Goal: Task Accomplishment & Management: Complete application form

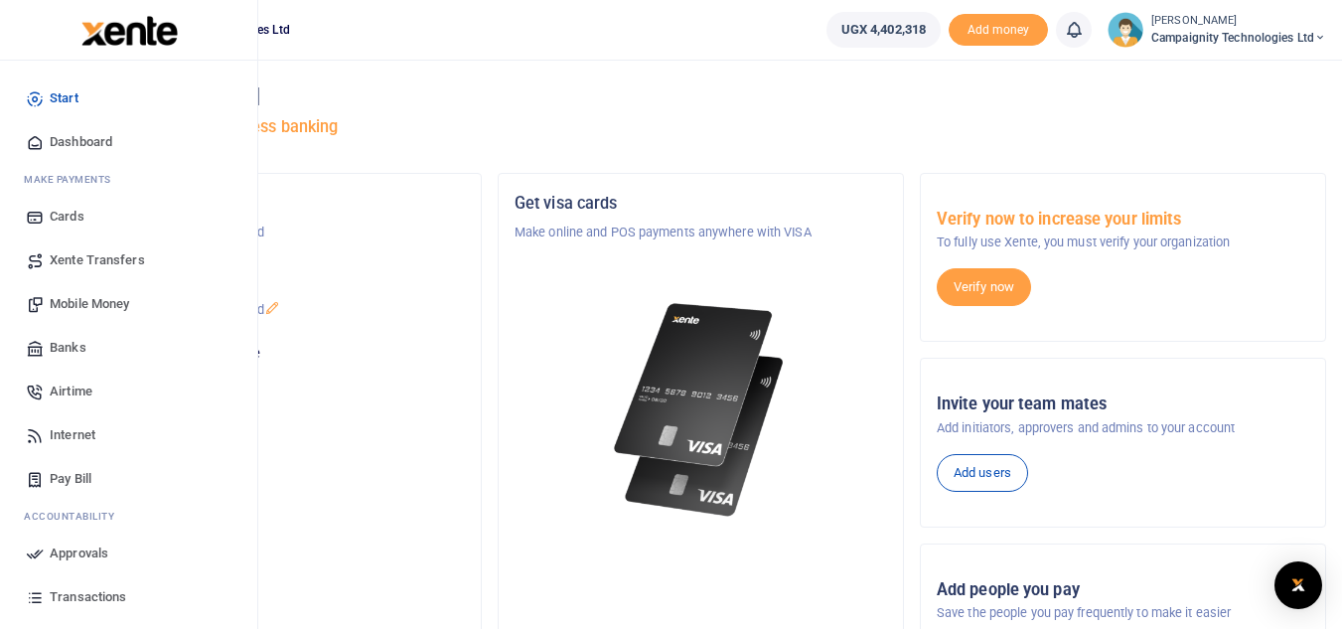
click at [74, 593] on span "Transactions" at bounding box center [88, 597] width 77 height 20
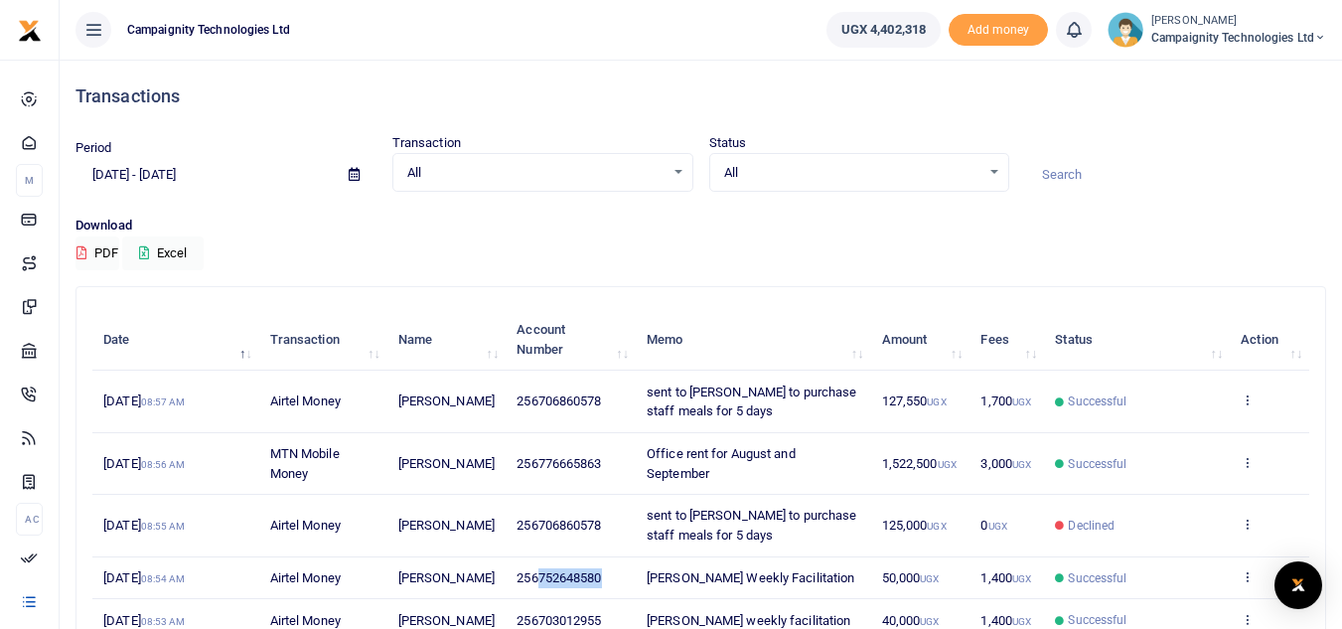
drag, startPoint x: 533, startPoint y: 587, endPoint x: 608, endPoint y: 592, distance: 75.7
click at [608, 592] on td "256752648580" at bounding box center [571, 578] width 130 height 43
copy span "752648580"
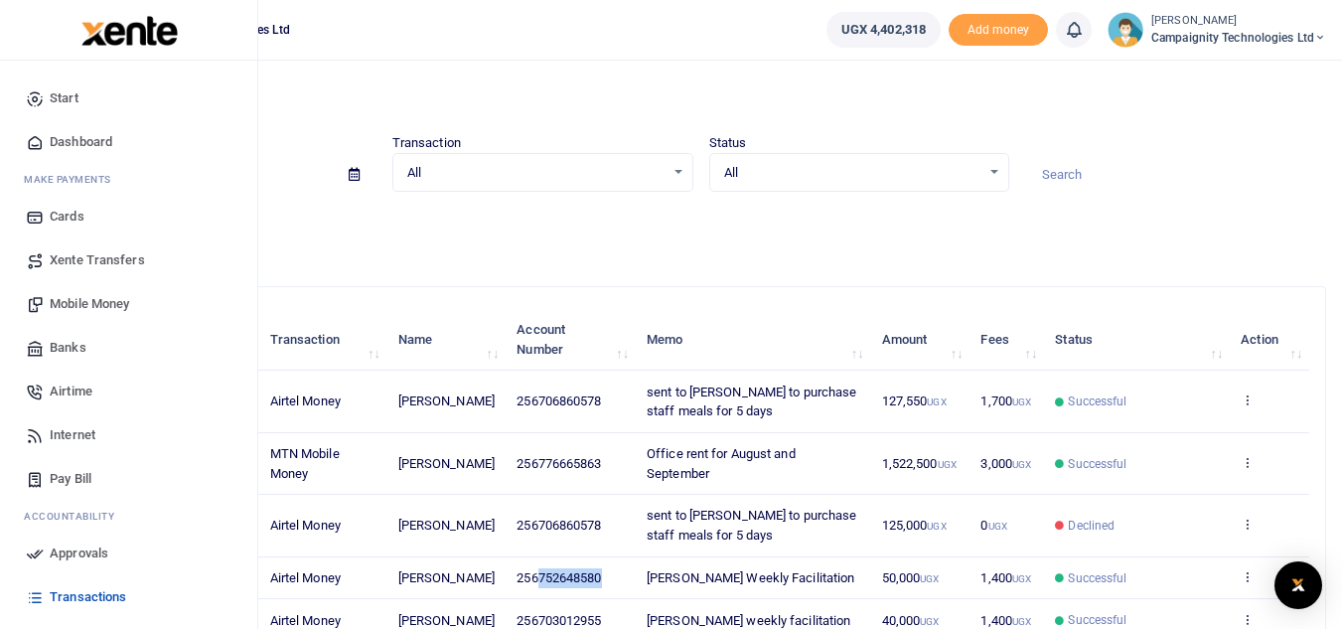
click at [96, 306] on span "Mobile Money" at bounding box center [89, 304] width 79 height 20
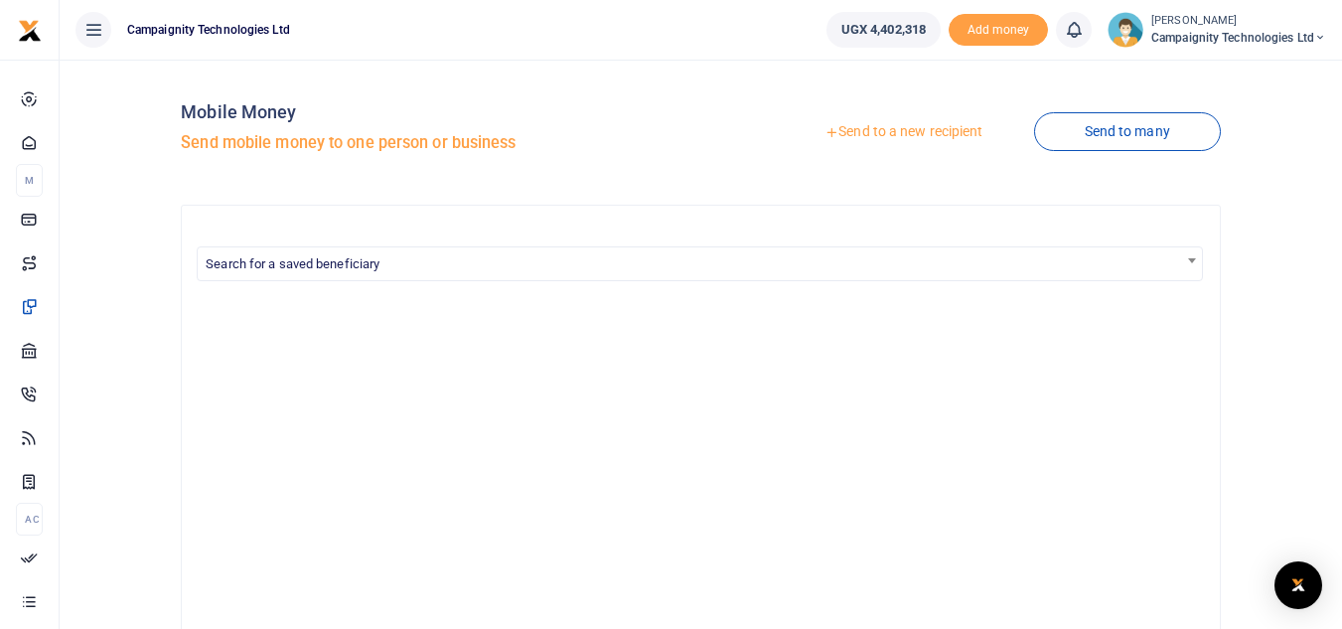
click at [898, 130] on link "Send to a new recipient" at bounding box center [903, 132] width 259 height 36
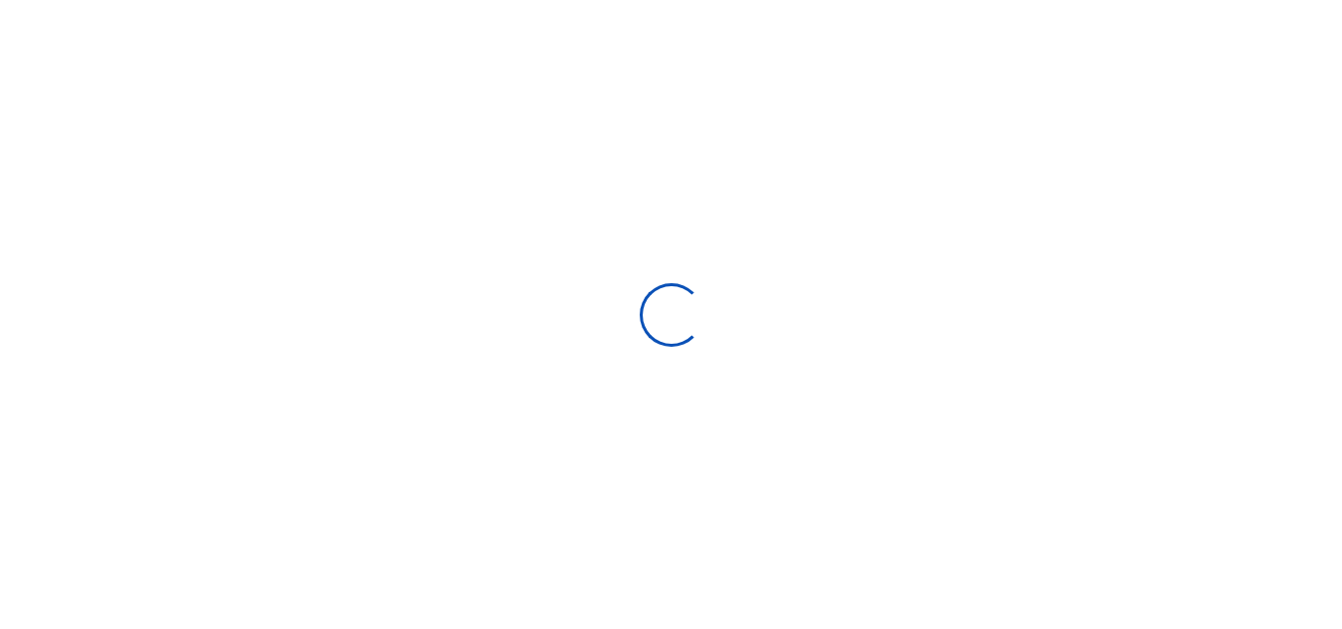
select select "Failed to load spend categories"
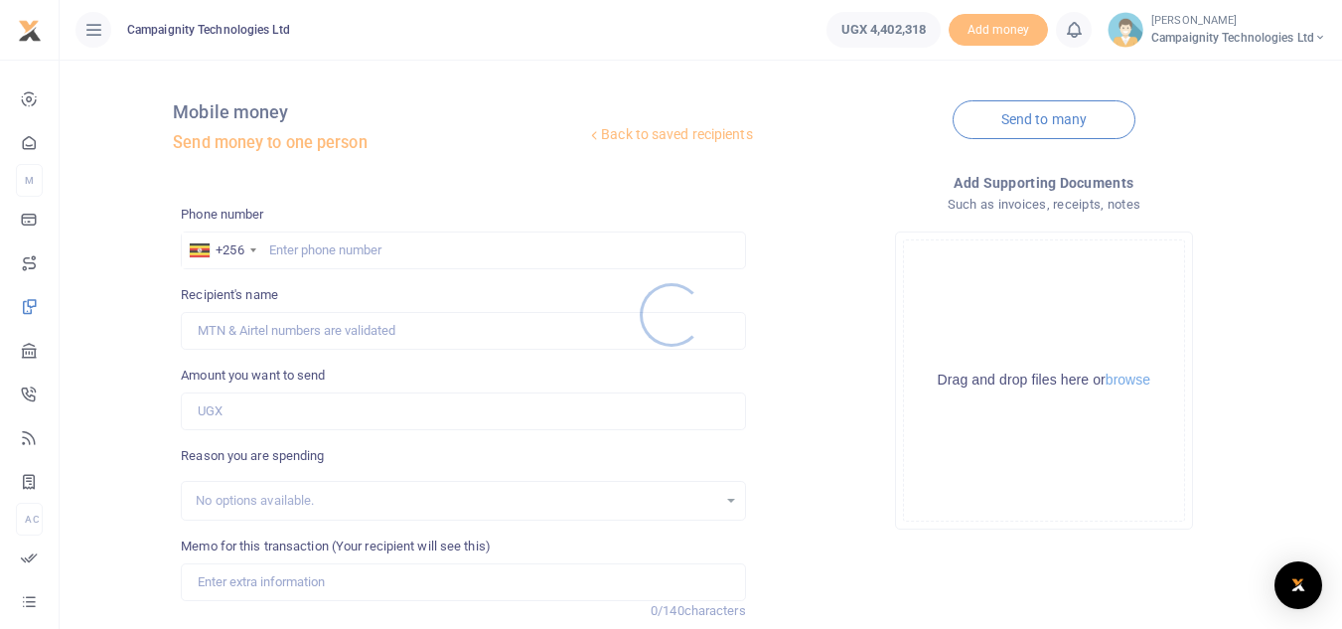
click at [402, 257] on div at bounding box center [671, 314] width 1342 height 629
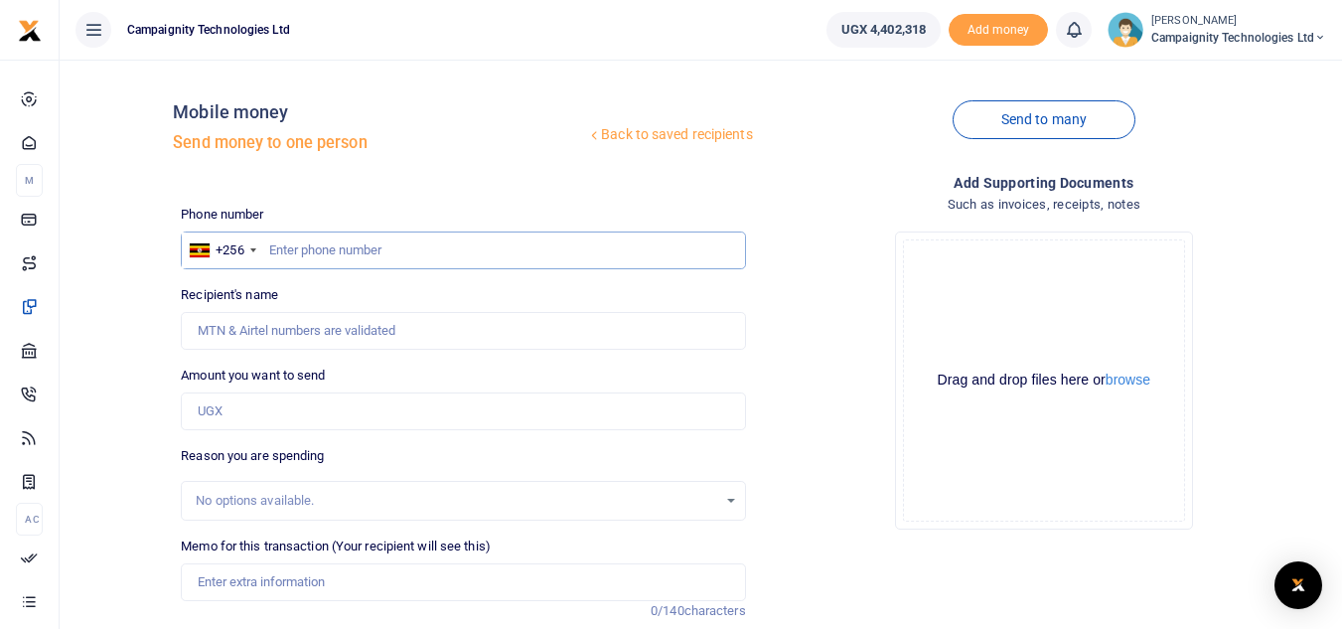
click at [384, 246] on input "text" at bounding box center [463, 250] width 564 height 38
paste input "752648580"
type input "752648580"
click at [227, 407] on input "Amount you want to send" at bounding box center [463, 411] width 564 height 38
type input "1,400"
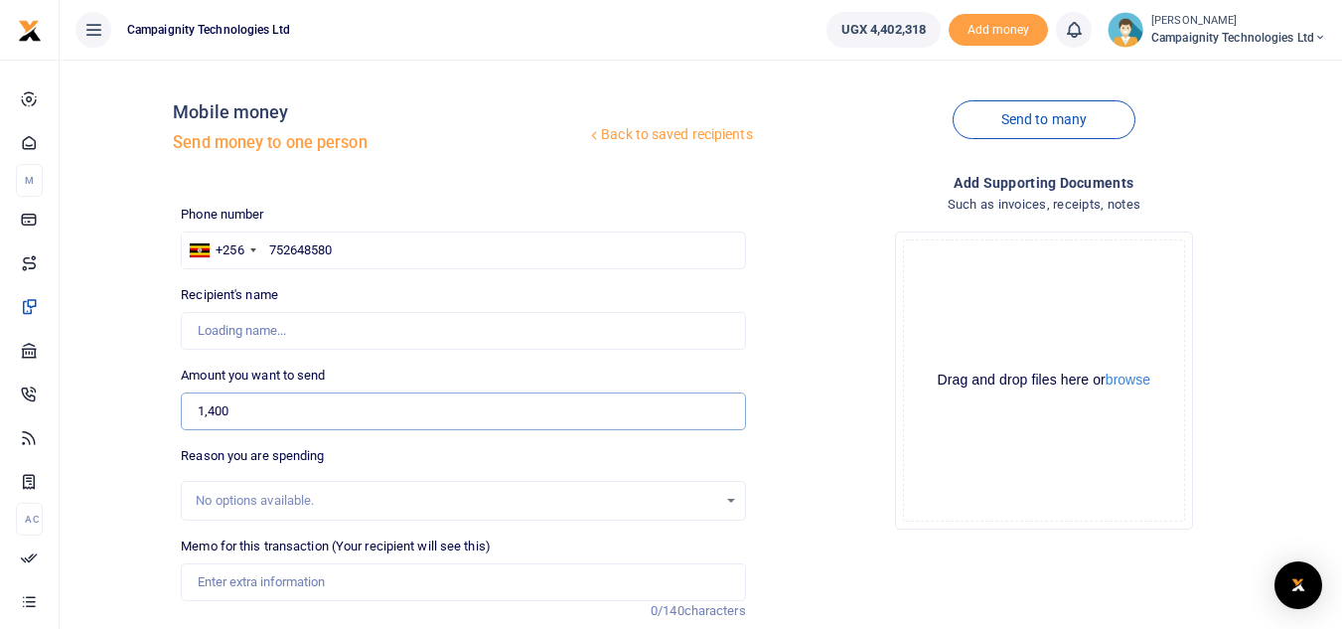
type input "[PERSON_NAME]"
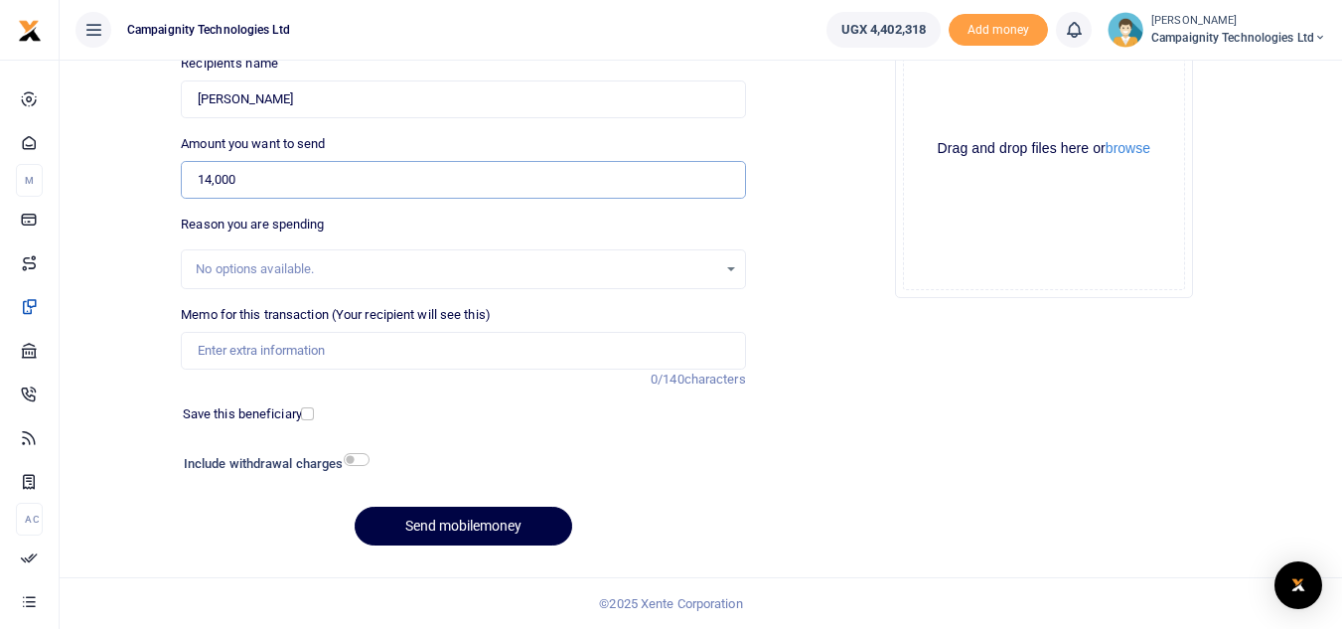
type input "14,000"
click at [551, 353] on input "Memo for this transaction (Your recipient will see this)" at bounding box center [463, 351] width 564 height 38
click at [478, 348] on input "Transport to Hive Colab for the startup world cup pitching" at bounding box center [463, 351] width 564 height 38
click at [609, 357] on input "Transport to Hive Colab for the startup world cup Neexa pitching" at bounding box center [463, 351] width 564 height 38
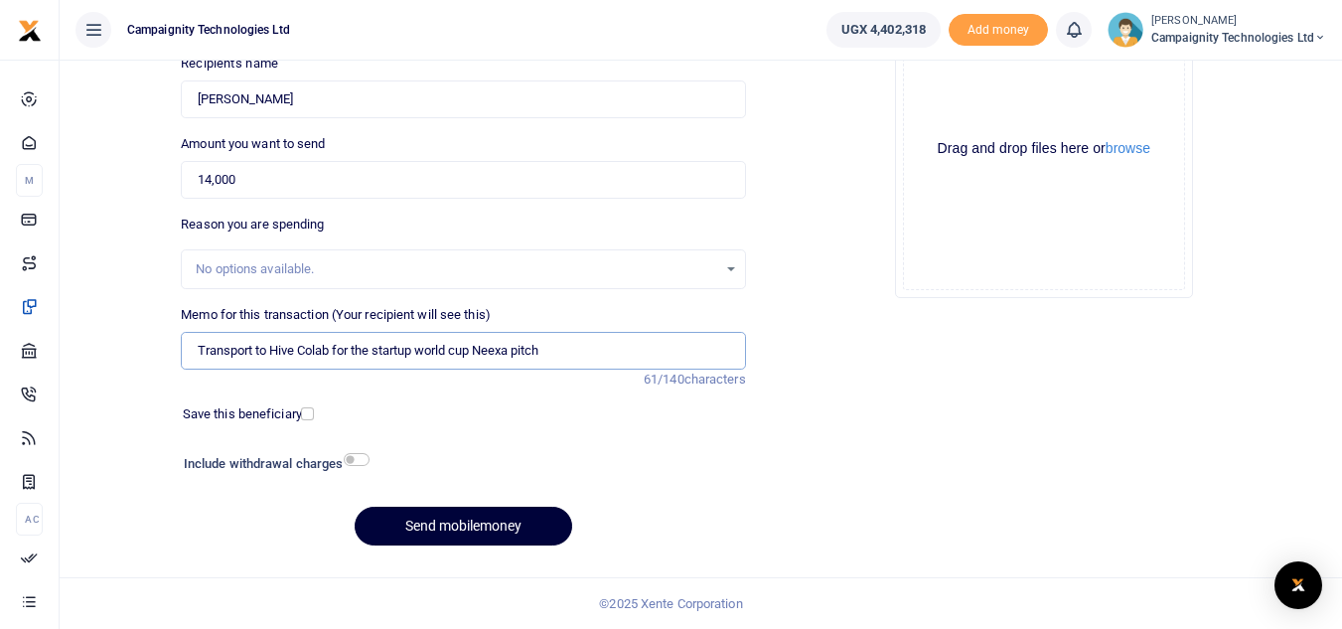
type input "Transport to Hive Colab for the startup world cup Neexa pitch"
click at [515, 533] on button "Send mobilemoney" at bounding box center [464, 526] width 218 height 39
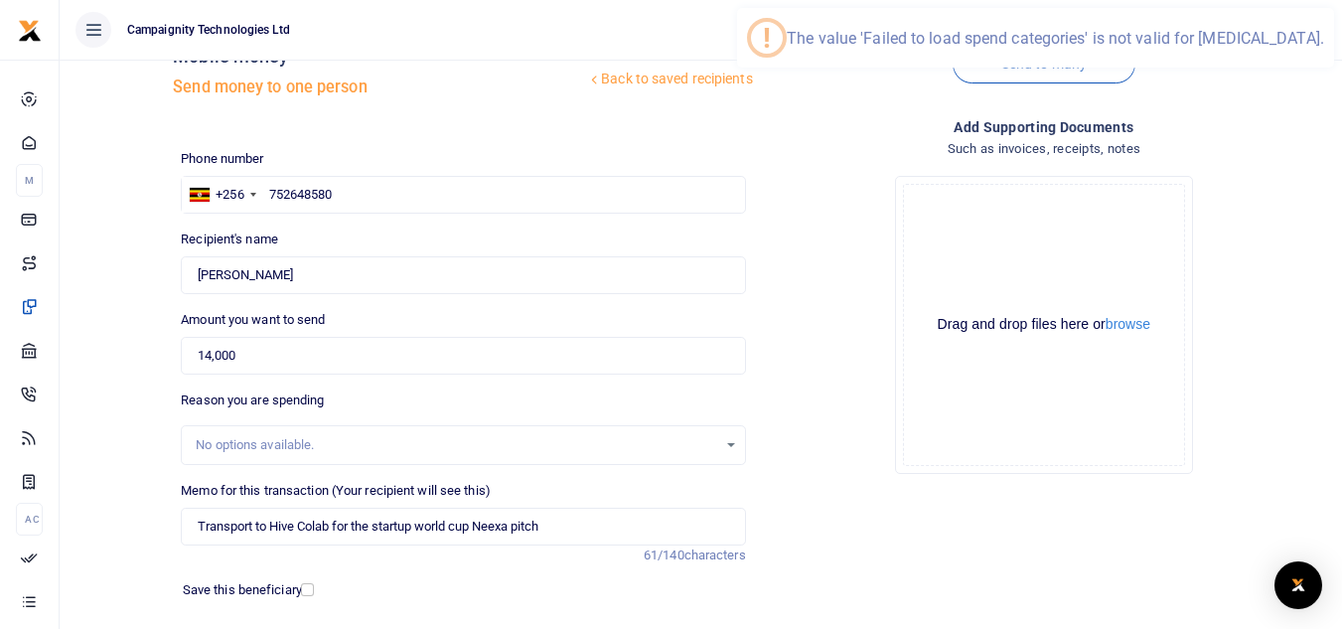
scroll to position [55, 0]
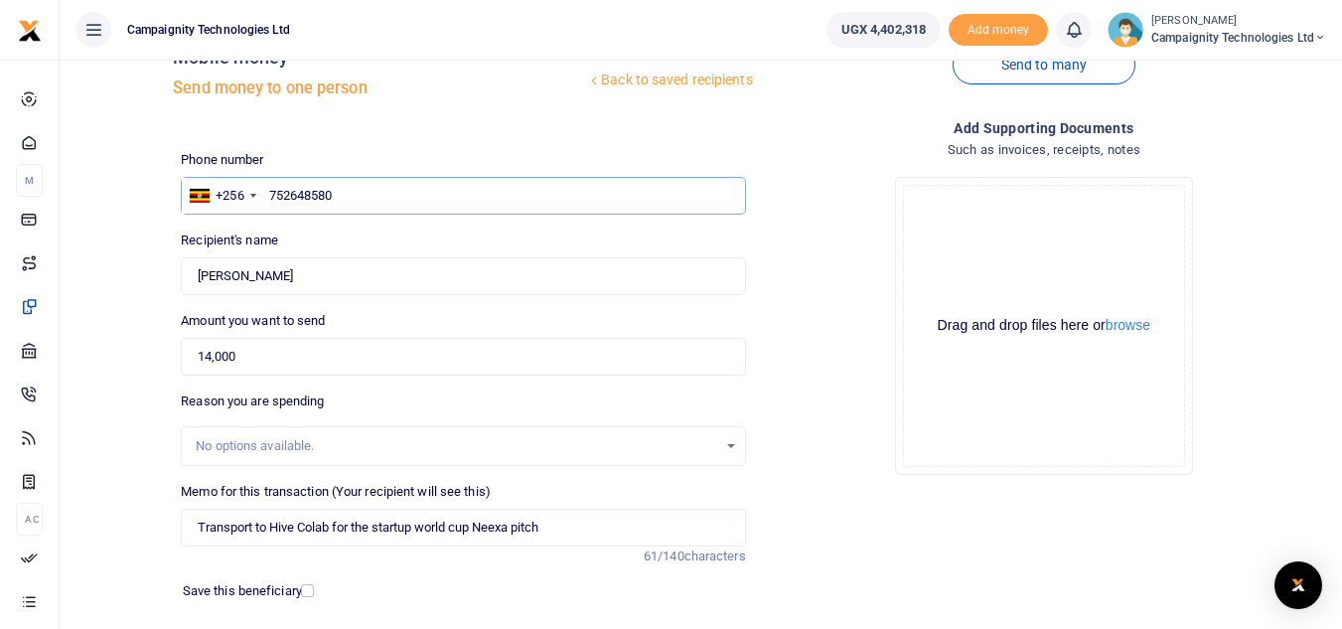
click at [269, 199] on input "752648580" at bounding box center [463, 196] width 564 height 38
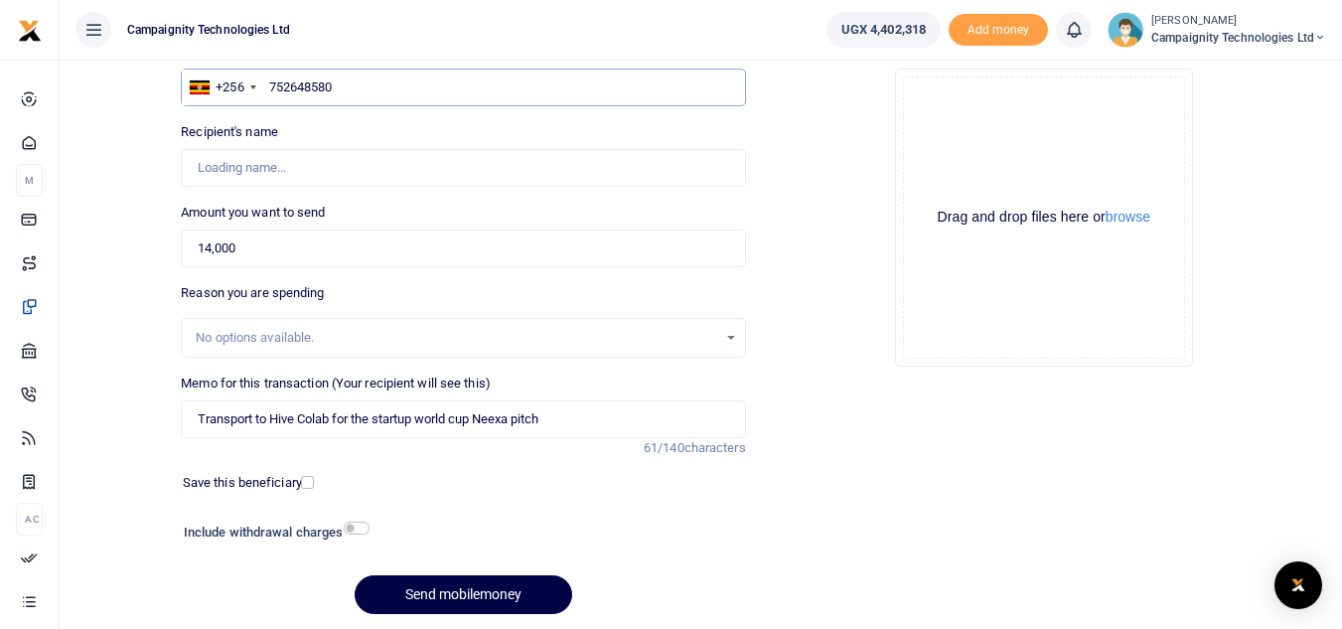
scroll to position [231, 0]
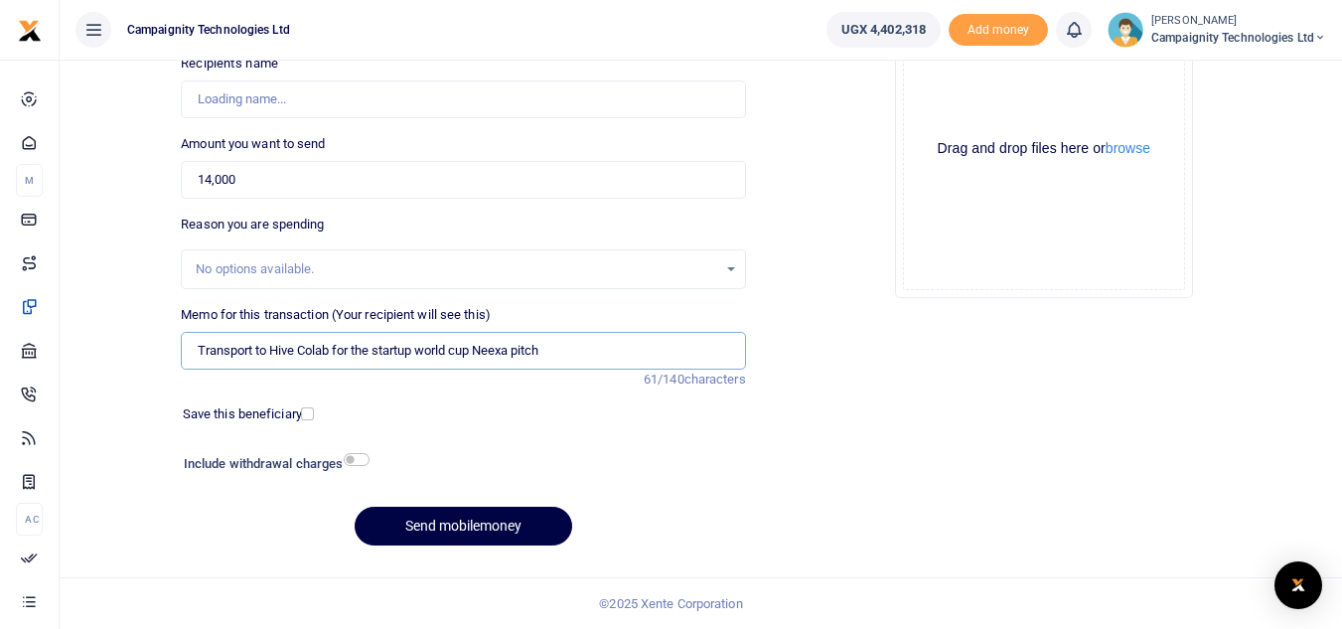
click at [592, 355] on input "Transport to Hive Colab for the startup world cup Neexa pitch" at bounding box center [463, 351] width 564 height 38
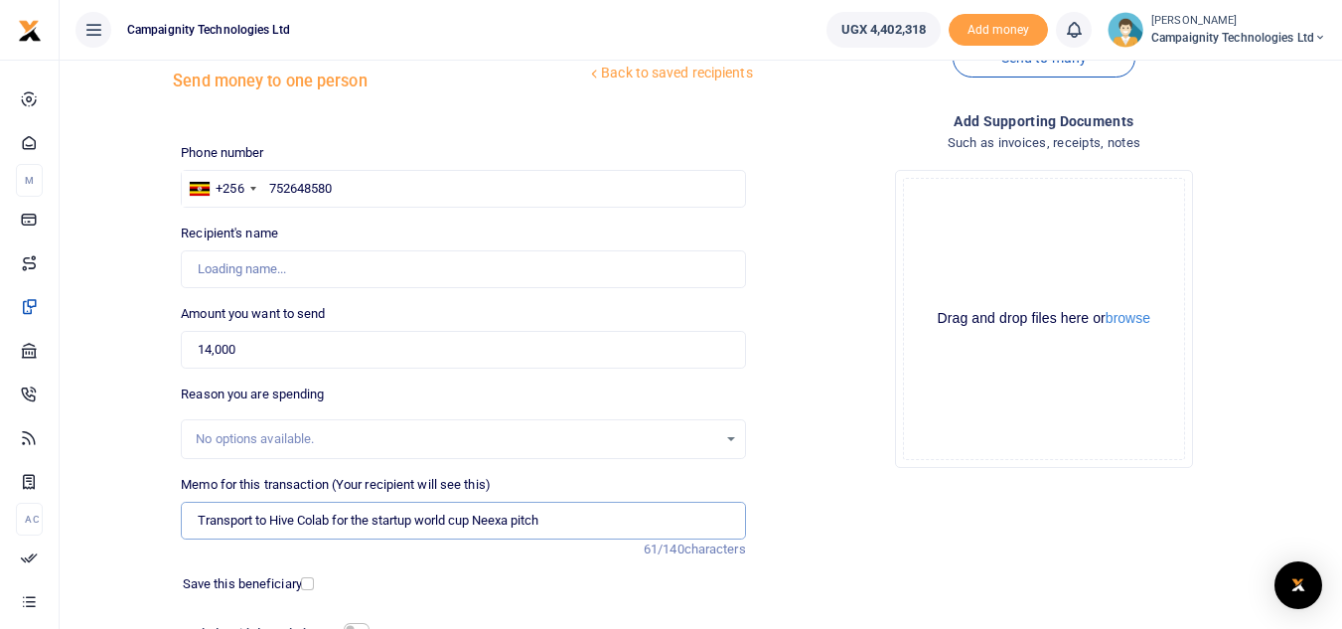
scroll to position [39, 0]
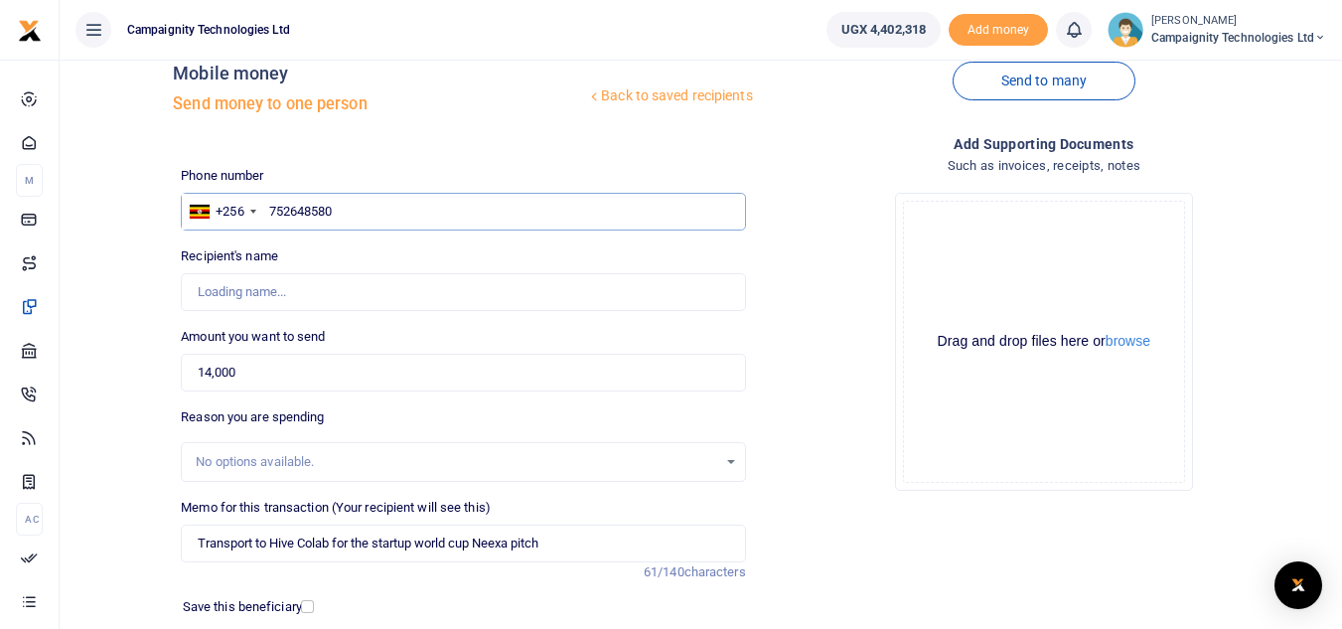
click at [422, 221] on input "752648580" at bounding box center [463, 212] width 564 height 38
click at [354, 368] on input "14,000" at bounding box center [463, 373] width 564 height 38
click at [336, 211] on input "752648580" at bounding box center [463, 212] width 564 height 38
drag, startPoint x: 336, startPoint y: 211, endPoint x: 285, endPoint y: 207, distance: 50.8
click at [285, 207] on input "752648580" at bounding box center [463, 212] width 564 height 38
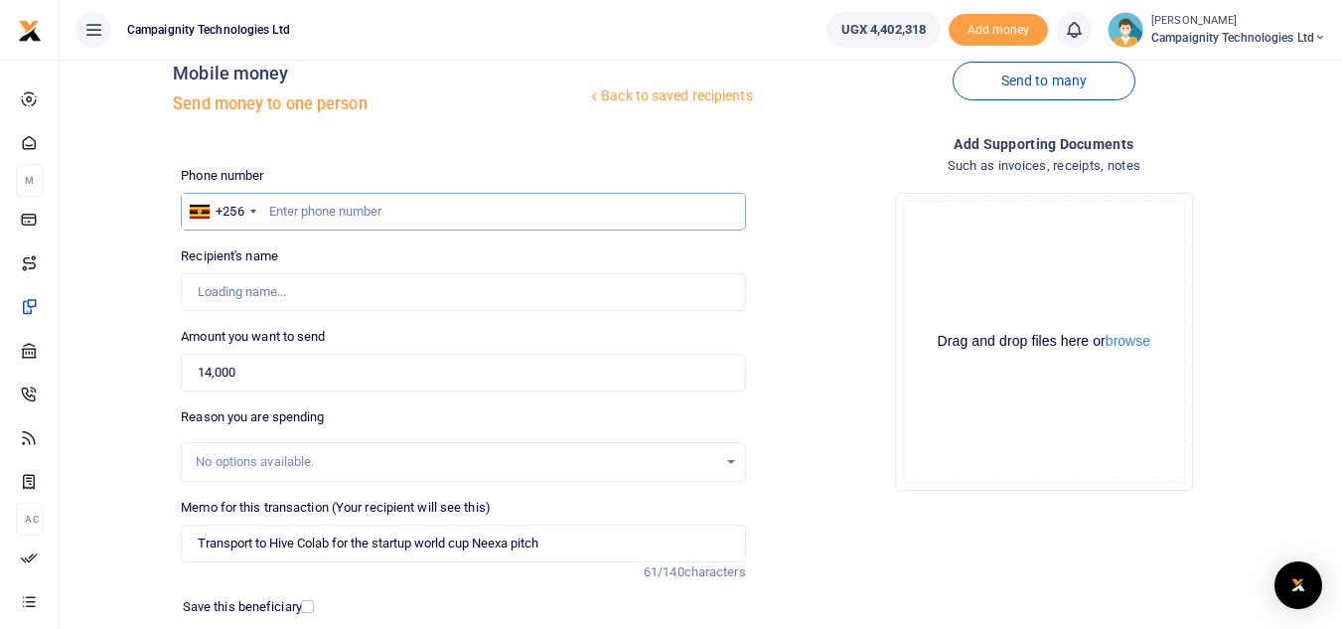
click at [317, 213] on input "text" at bounding box center [463, 212] width 564 height 38
paste input "752648580"
type input "752648580"
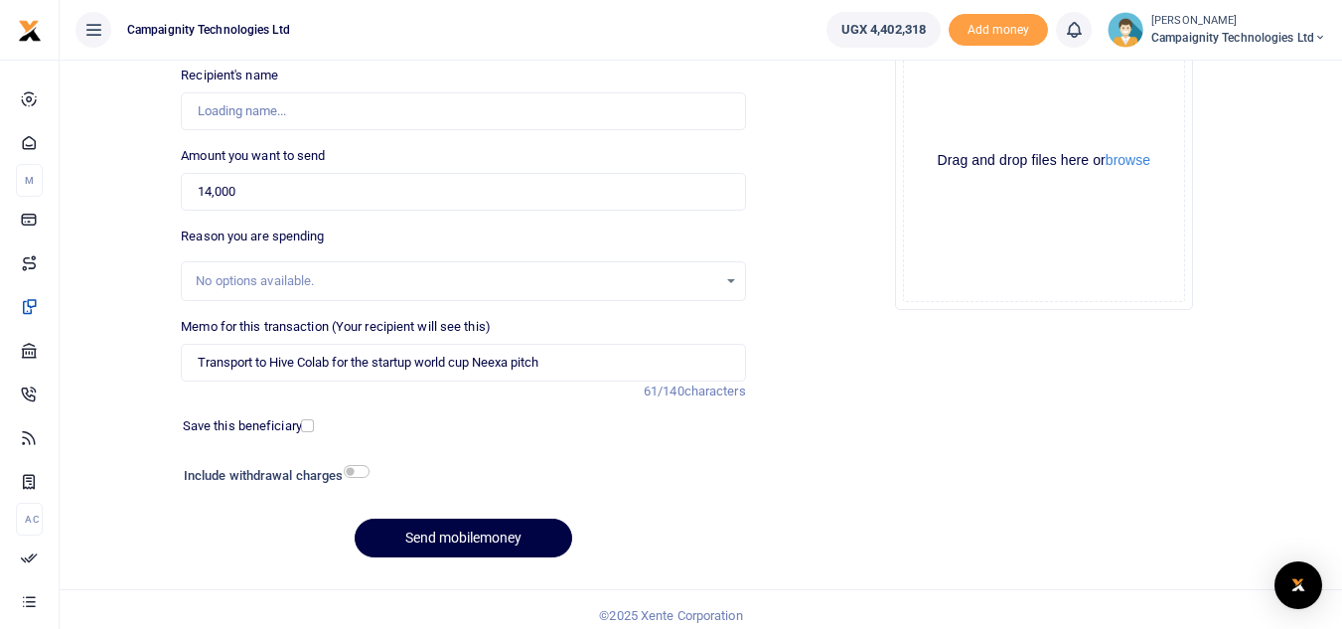
scroll to position [231, 0]
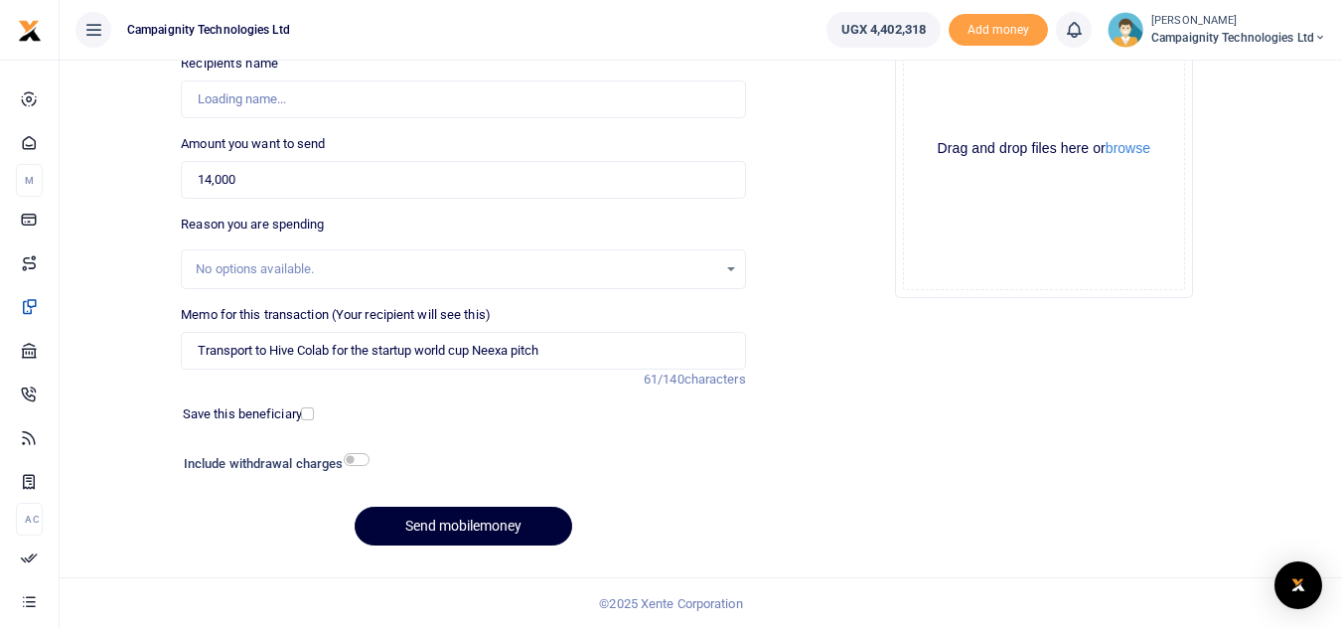
click at [471, 516] on button "Send mobilemoney" at bounding box center [464, 526] width 218 height 39
click at [601, 375] on div "Memo for this transaction (Your recipient will see this) Transport to Hive Cola…" at bounding box center [463, 347] width 580 height 84
click at [587, 361] on input "Transport to Hive Colab for the startup world cup Neexa pitch" at bounding box center [463, 351] width 564 height 38
paste input "752648580"
type input "Transport to Hive Colab for the startup world cup Neexa pitch 752648580"
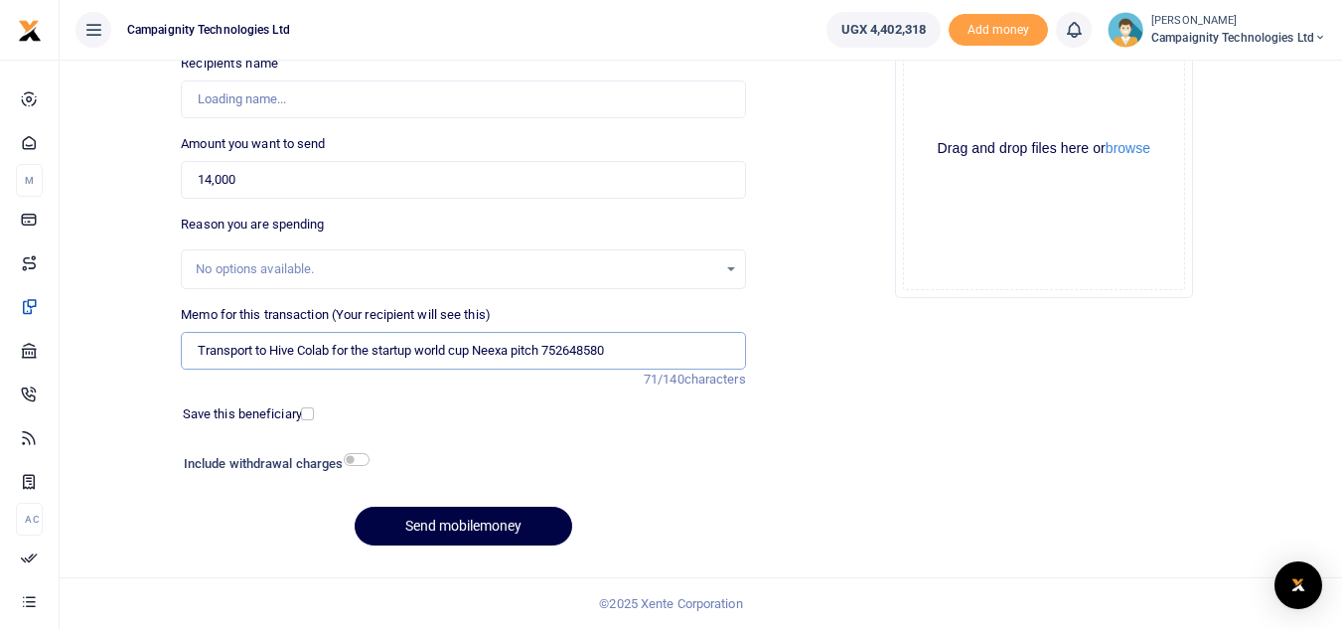
click at [659, 345] on input "Transport to Hive Colab for the startup world cup Neexa pitch 752648580" at bounding box center [463, 351] width 564 height 38
drag, startPoint x: 659, startPoint y: 345, endPoint x: 216, endPoint y: 362, distance: 443.4
click at [253, 356] on input "Transport to Hive Colab for the startup world cup Neexa pitch 752648580" at bounding box center [463, 351] width 564 height 38
click at [216, 362] on input "Transport to Hive Colab for the startup world cup Neexa pitch 752648580" at bounding box center [463, 351] width 564 height 38
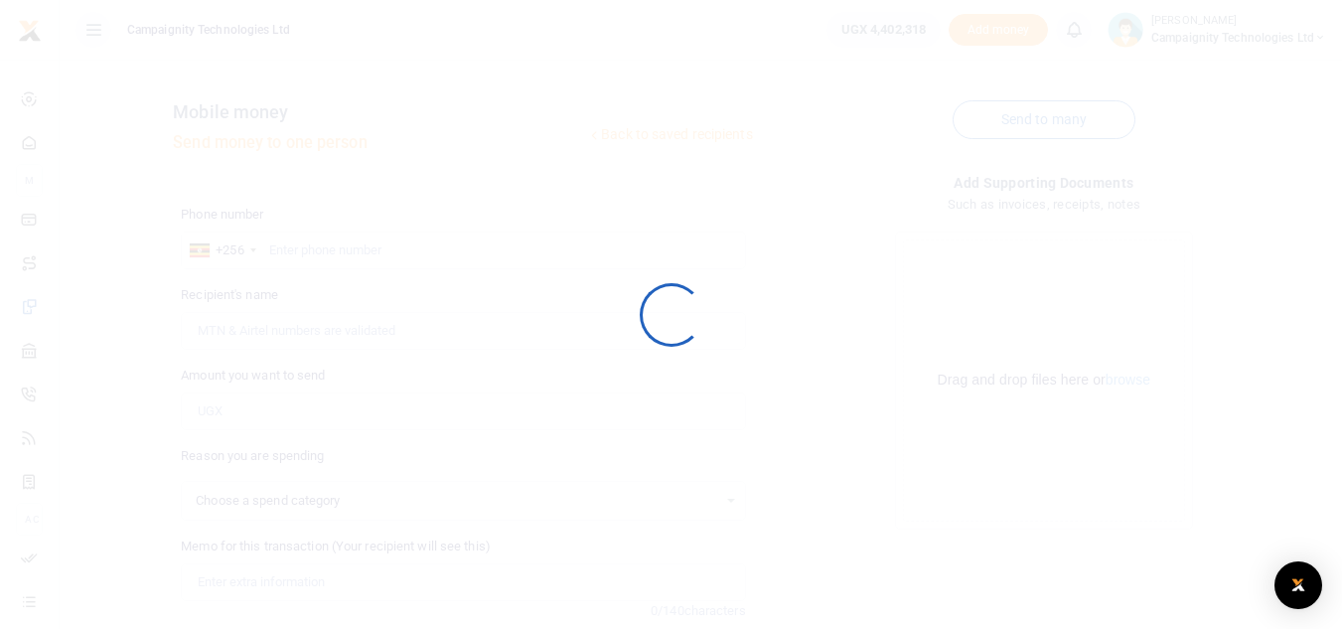
scroll to position [231, 0]
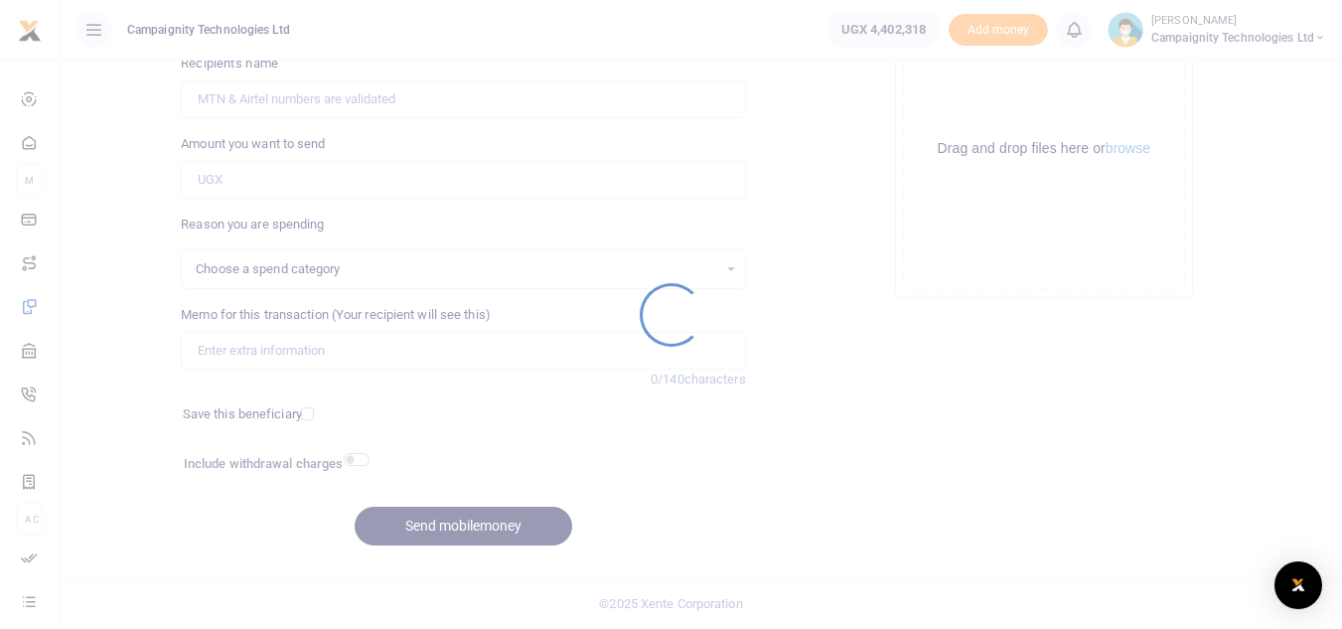
select select
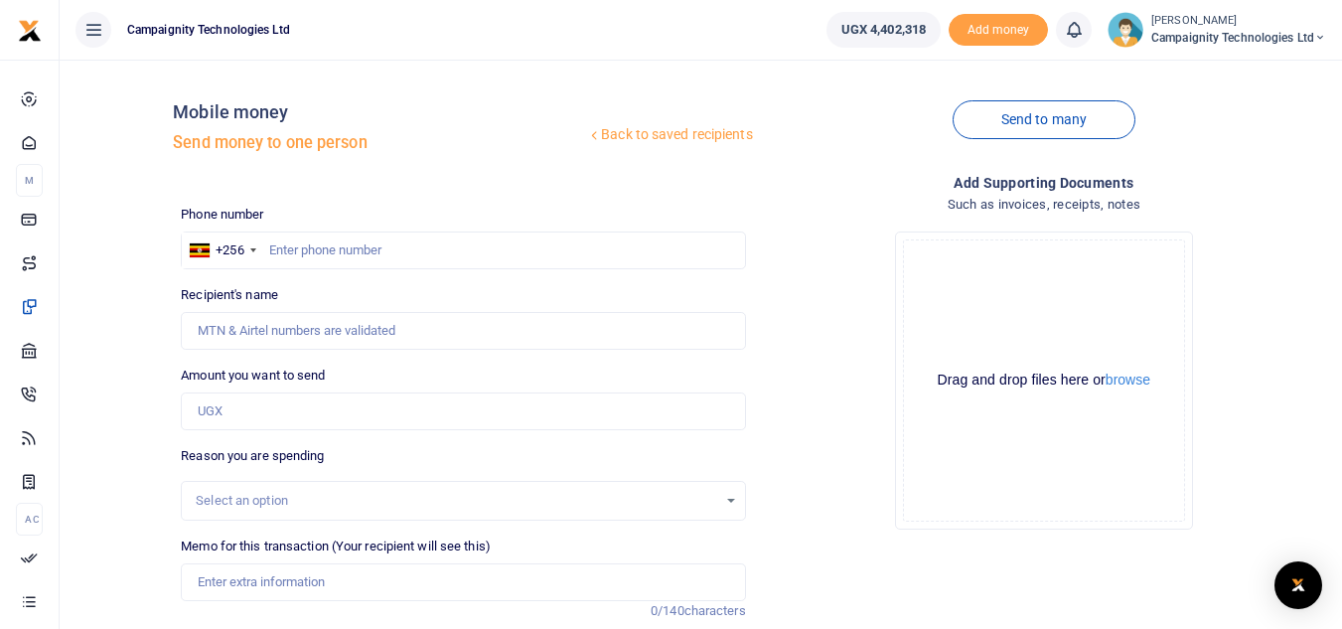
scroll to position [115, 0]
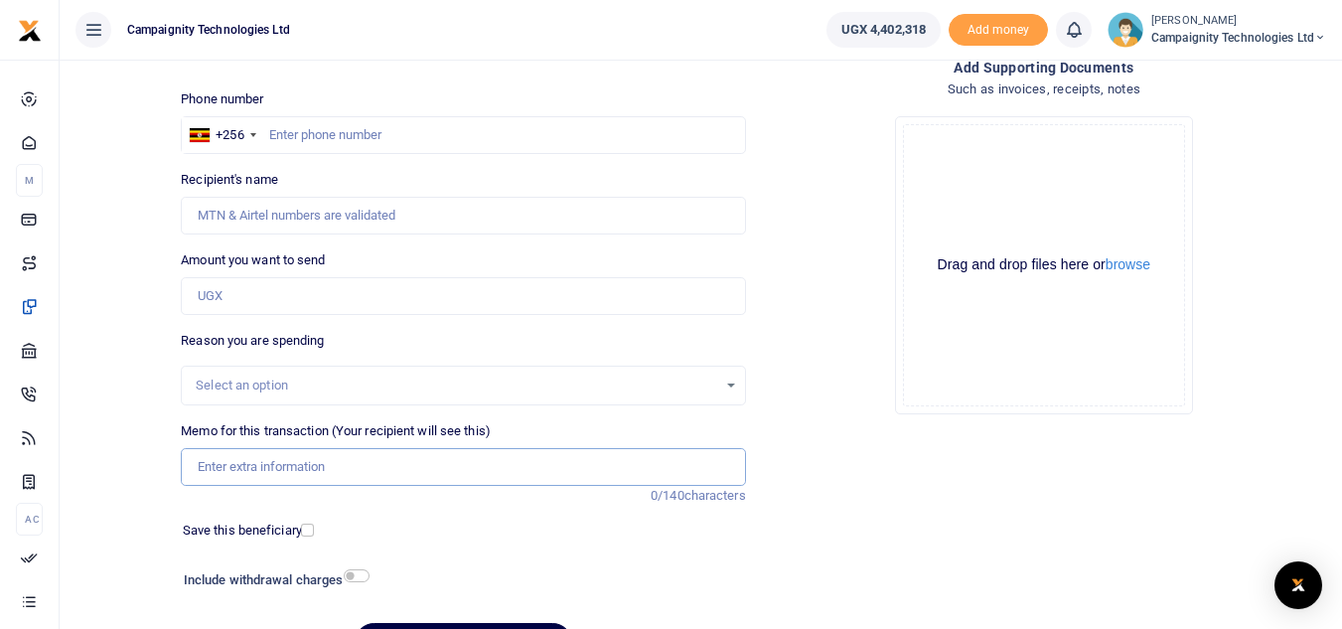
click at [424, 470] on input "Memo for this transaction (Your recipient will see this)" at bounding box center [463, 467] width 564 height 38
paste input "Transport to Hive Colab for the startup world cup Neexa pitch 752648580"
click at [553, 464] on input "Transport to Hive Colab for the startup world cup Neexa pitch 752648580" at bounding box center [463, 467] width 564 height 38
drag, startPoint x: 553, startPoint y: 464, endPoint x: 606, endPoint y: 466, distance: 52.7
click at [606, 466] on input "Transport to Hive Colab for the startup world cup Neexa pitch 752648580" at bounding box center [463, 467] width 564 height 38
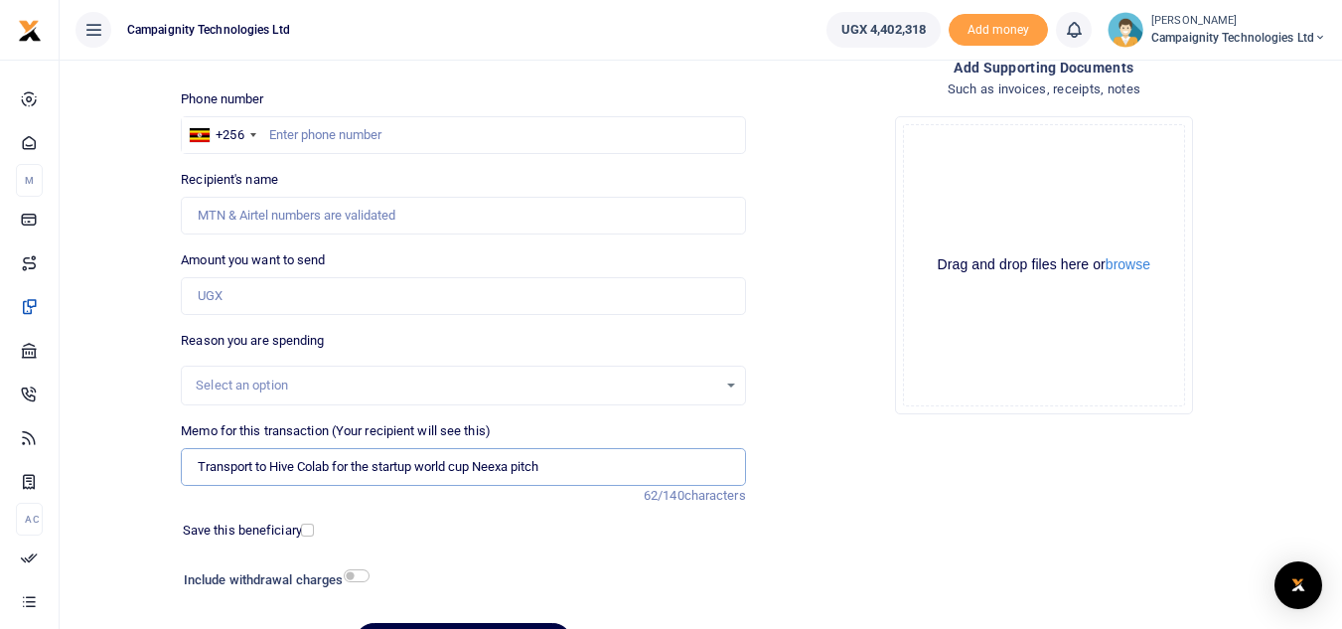
scroll to position [0, 0]
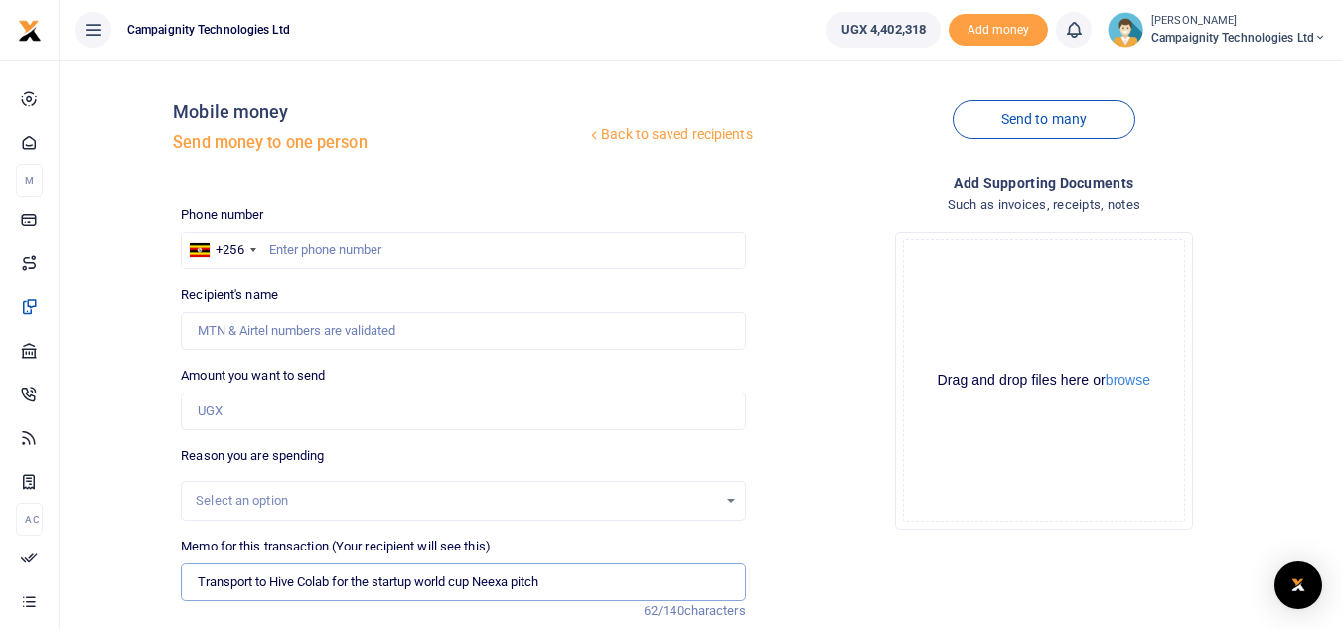
type input "Transport to Hive Colab for the startup world cup Neexa pitch"
click at [412, 237] on input "text" at bounding box center [463, 250] width 564 height 38
paste input "752648580"
type input "752648580"
click at [226, 412] on input "Amount you want to send" at bounding box center [463, 411] width 564 height 38
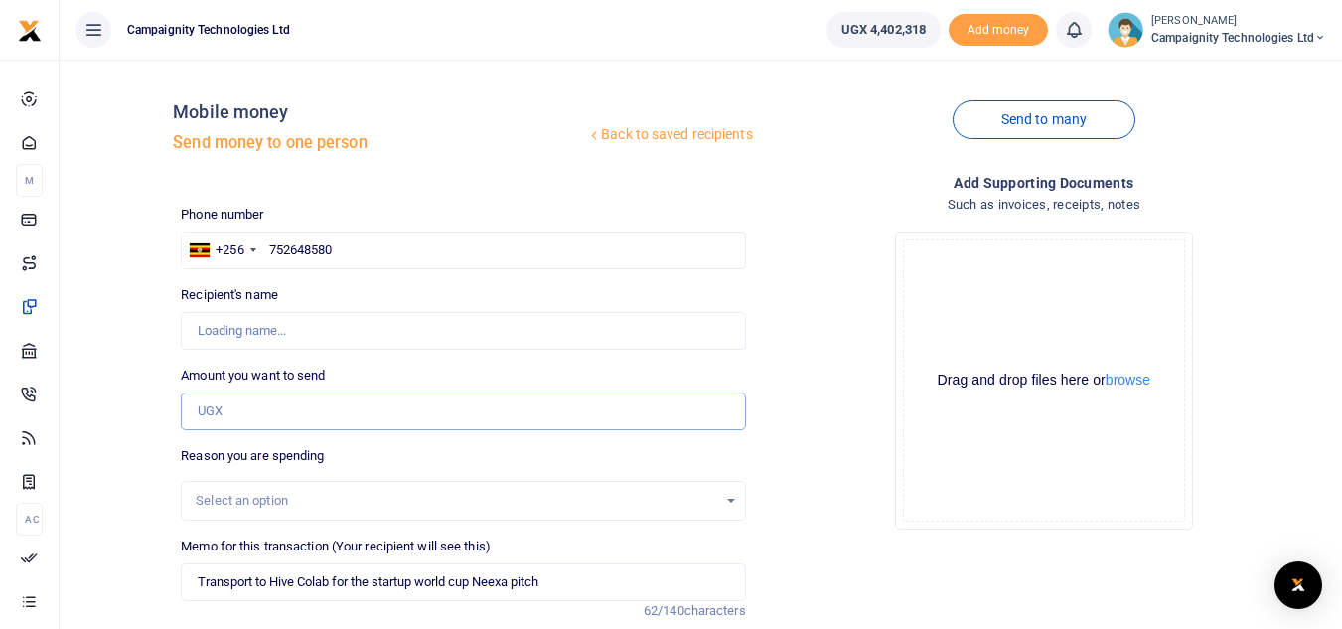
type input "1"
type input "Bachwa Samuels"
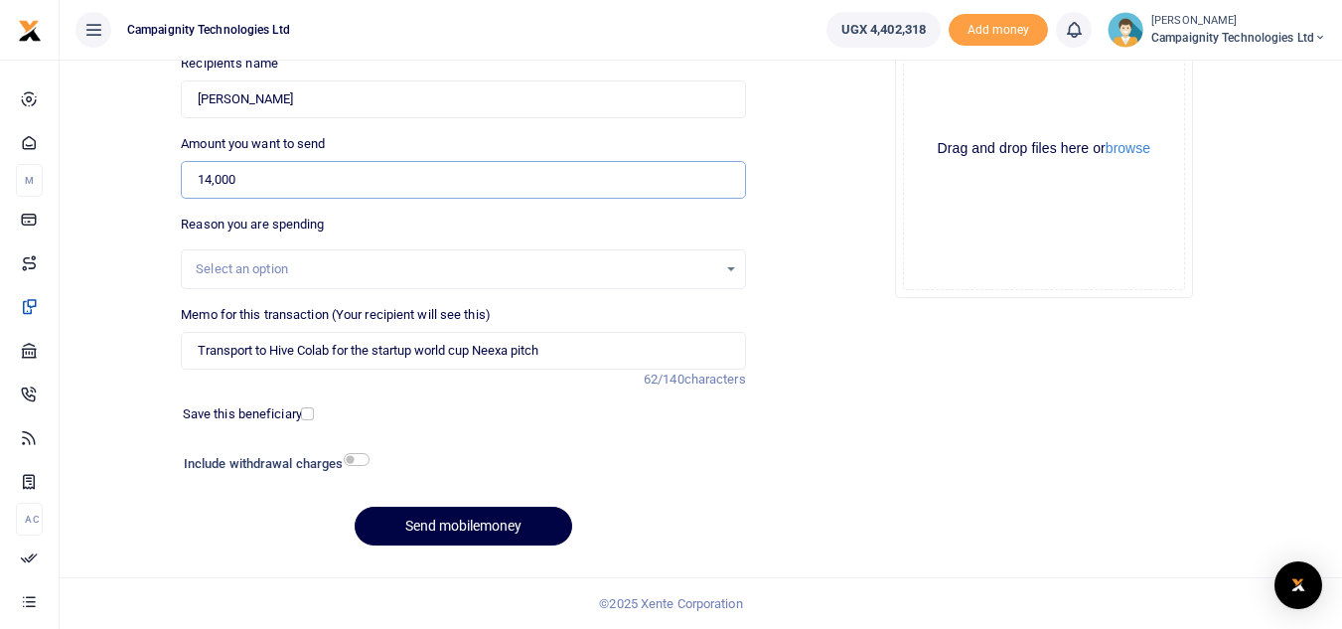
type input "14,000"
click at [592, 355] on input "Transport to Hive Colab for the startup world cup Neexa pitch" at bounding box center [463, 351] width 564 height 38
type input "Transport to Hive Colab for the startup world cup Neexa pitch"
click at [484, 525] on button "Send mobilemoney" at bounding box center [464, 526] width 218 height 39
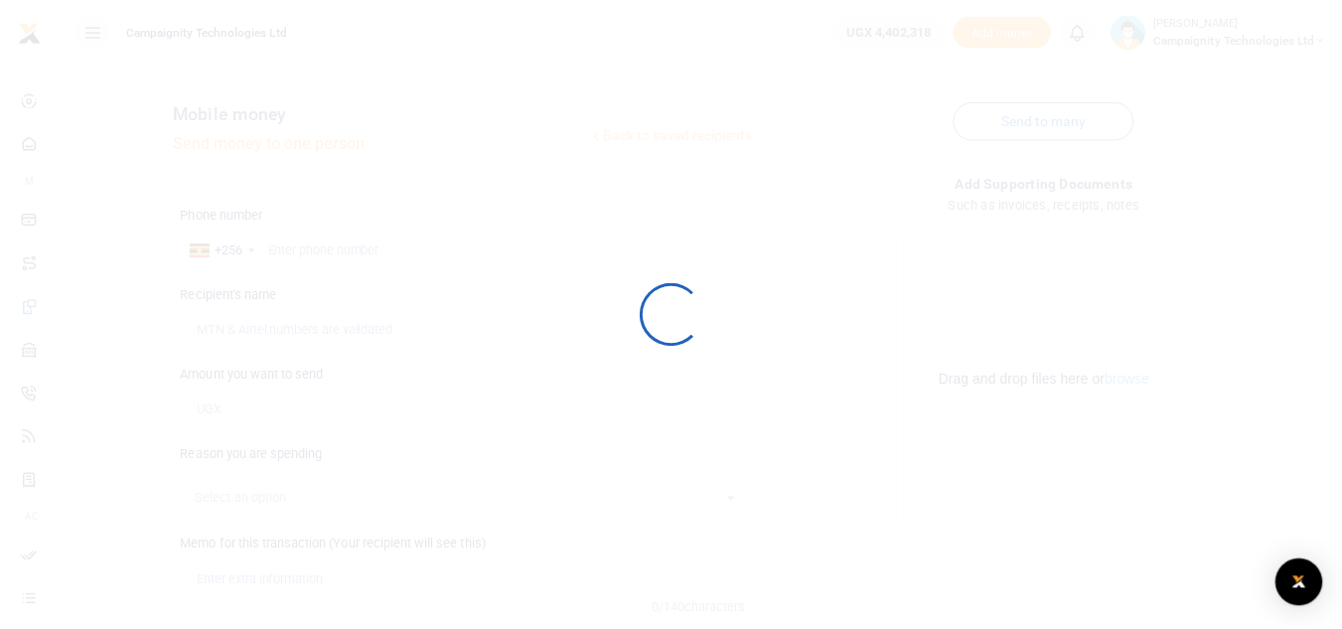
scroll to position [231, 0]
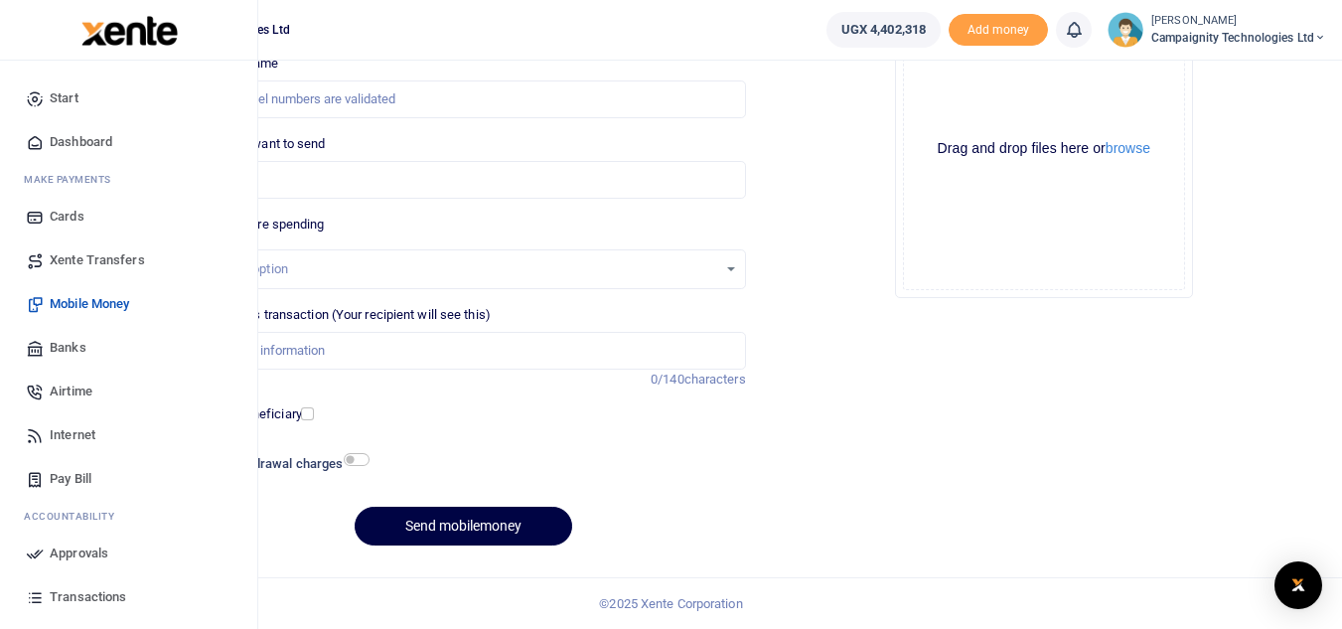
click at [79, 553] on span "Approvals" at bounding box center [79, 553] width 59 height 20
click at [76, 554] on span "Approvals" at bounding box center [79, 553] width 59 height 20
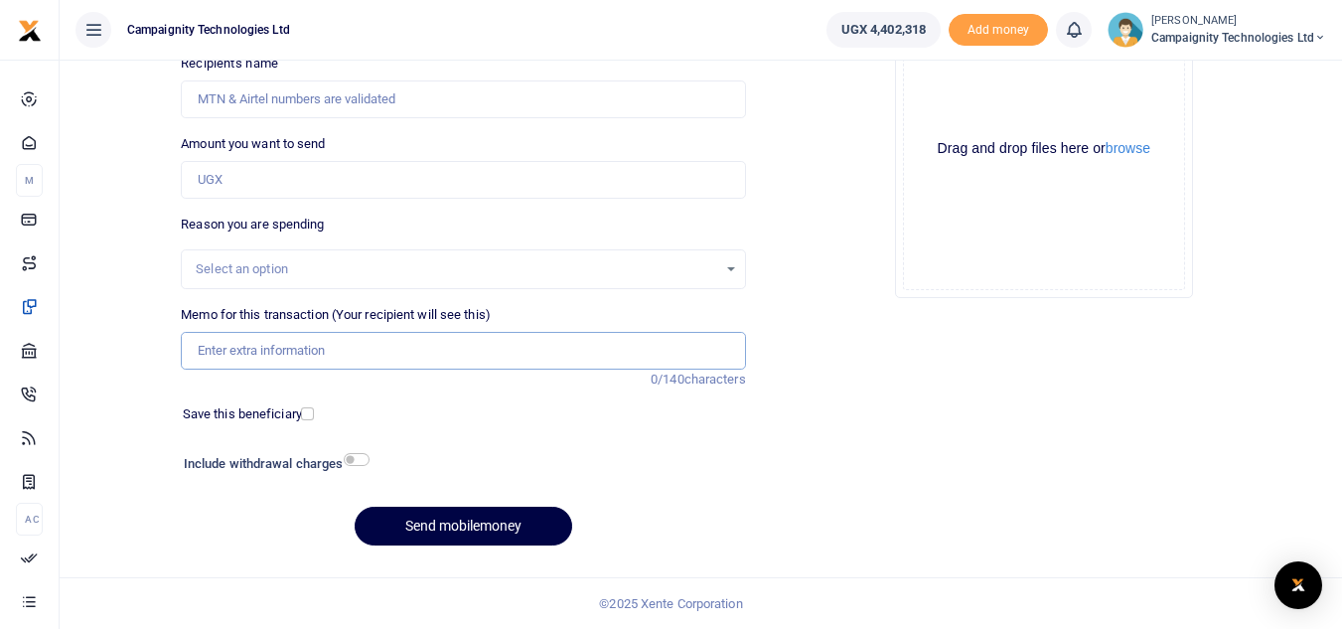
click at [247, 355] on input "Memo for this transaction (Your recipient will see this)" at bounding box center [463, 351] width 564 height 38
paste input "752648580"
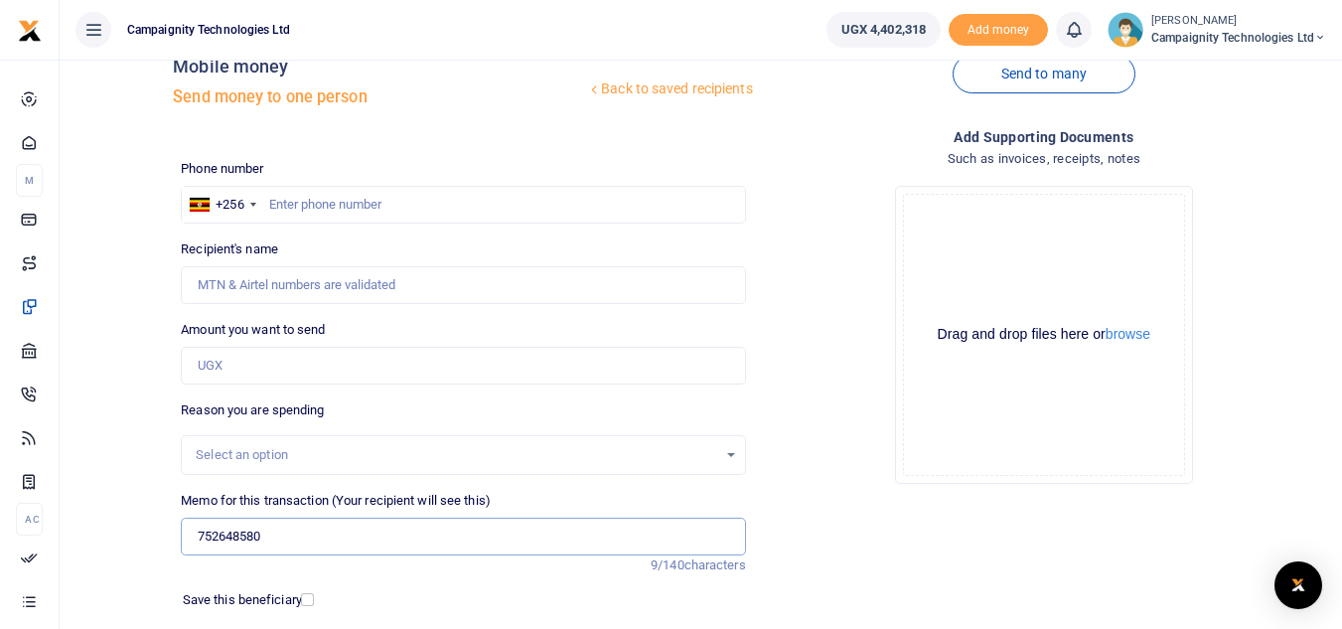
scroll to position [42, 0]
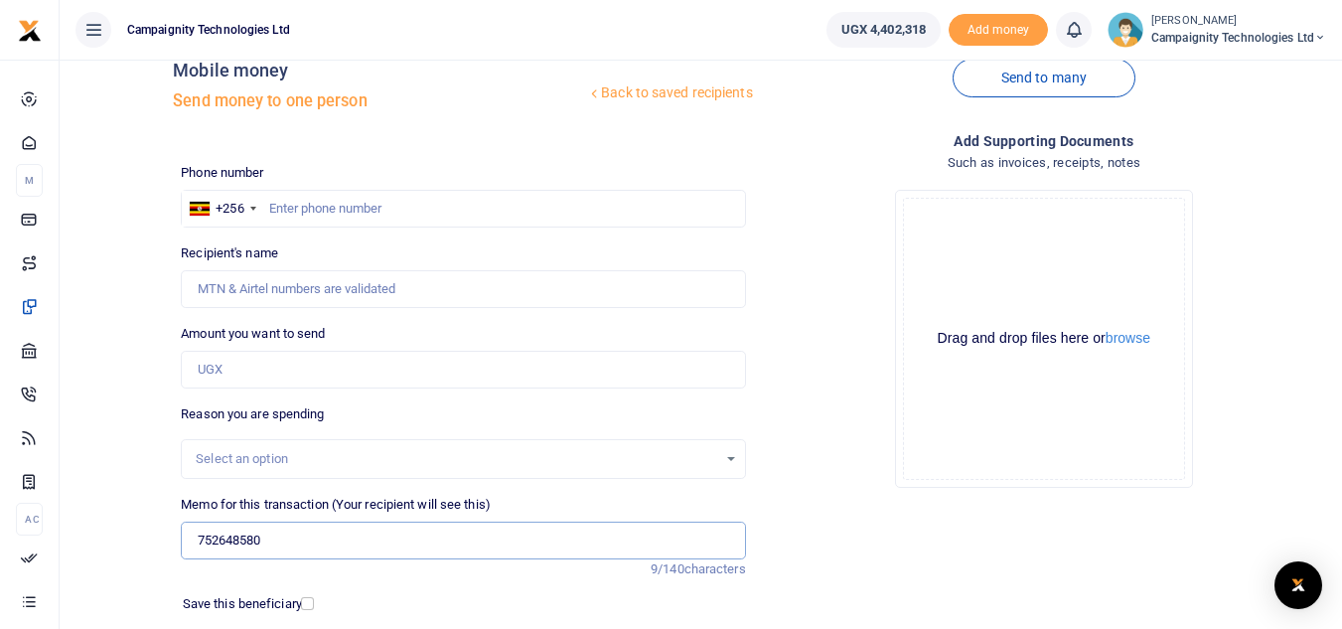
type input "752648580"
click at [406, 212] on input "text" at bounding box center [463, 209] width 564 height 38
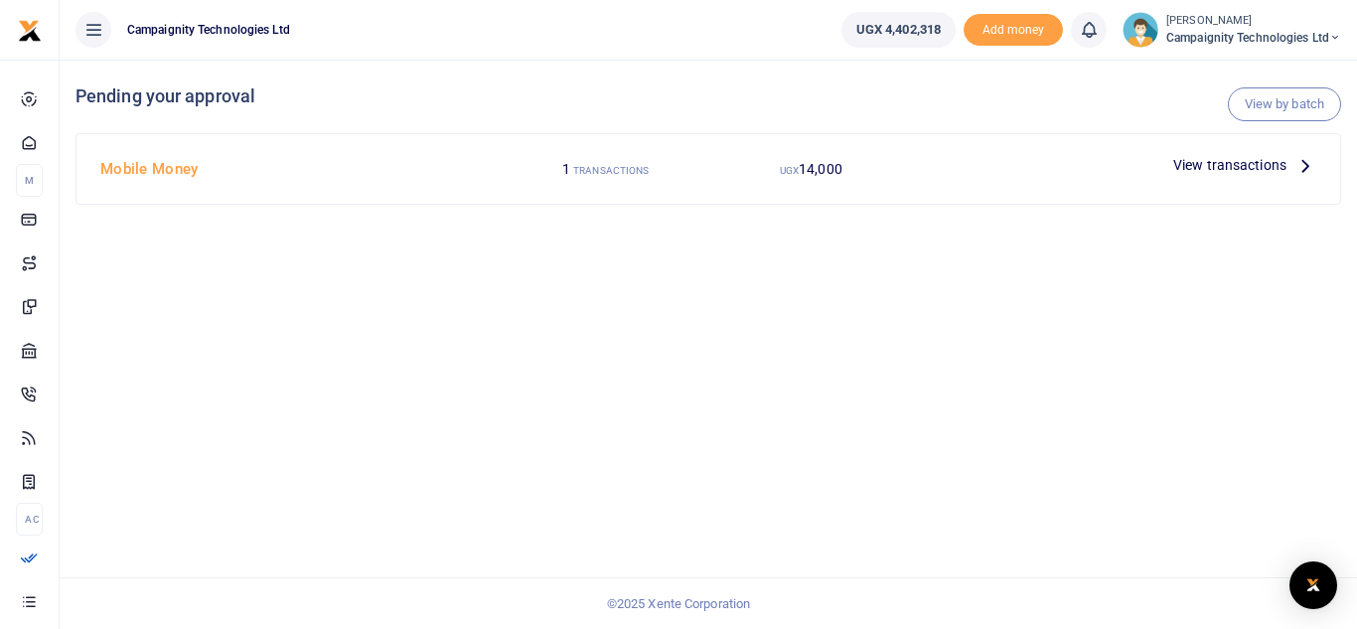
click at [1241, 168] on span "View transactions" at bounding box center [1229, 165] width 113 height 22
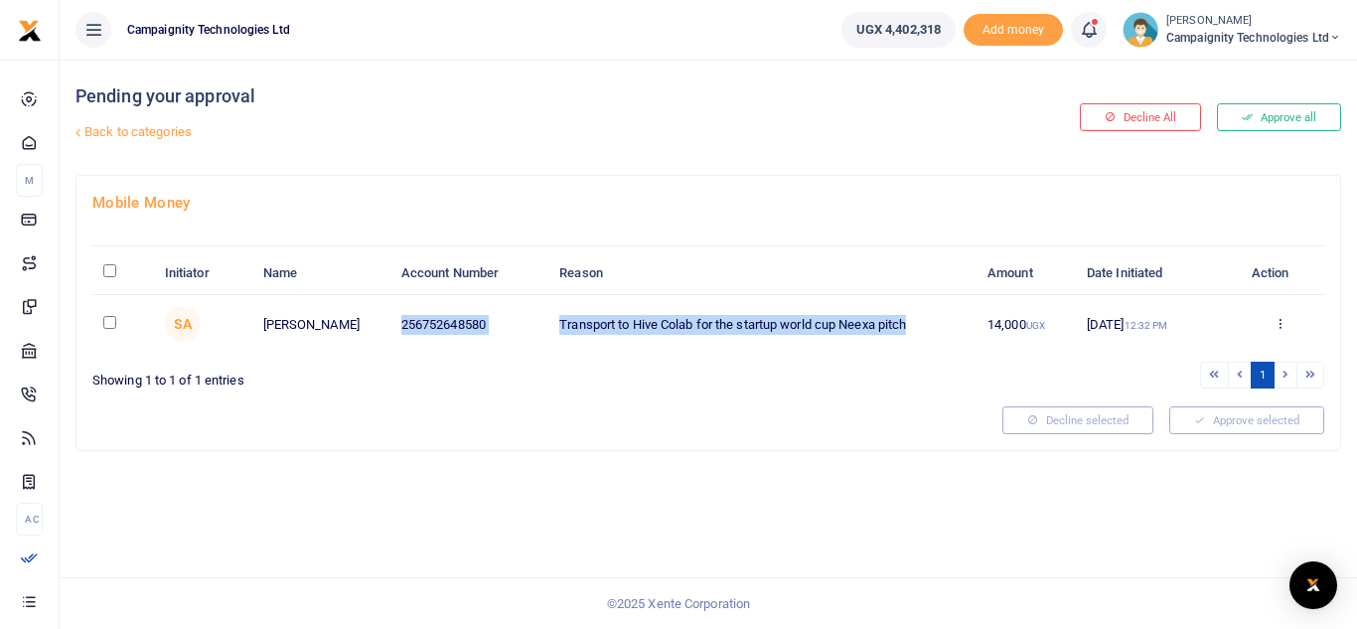
drag, startPoint x: 397, startPoint y: 321, endPoint x: 921, endPoint y: 331, distance: 523.7
click at [921, 331] on tr "SA [PERSON_NAME] 256752648580 Transport to Hive Colab for the startup world cup…" at bounding box center [708, 324] width 1232 height 58
copy tr "256752648580 Transport to Hive Colab for the startup world cup Neexa pitch"
click at [1146, 107] on button "Decline All" at bounding box center [1140, 117] width 121 height 28
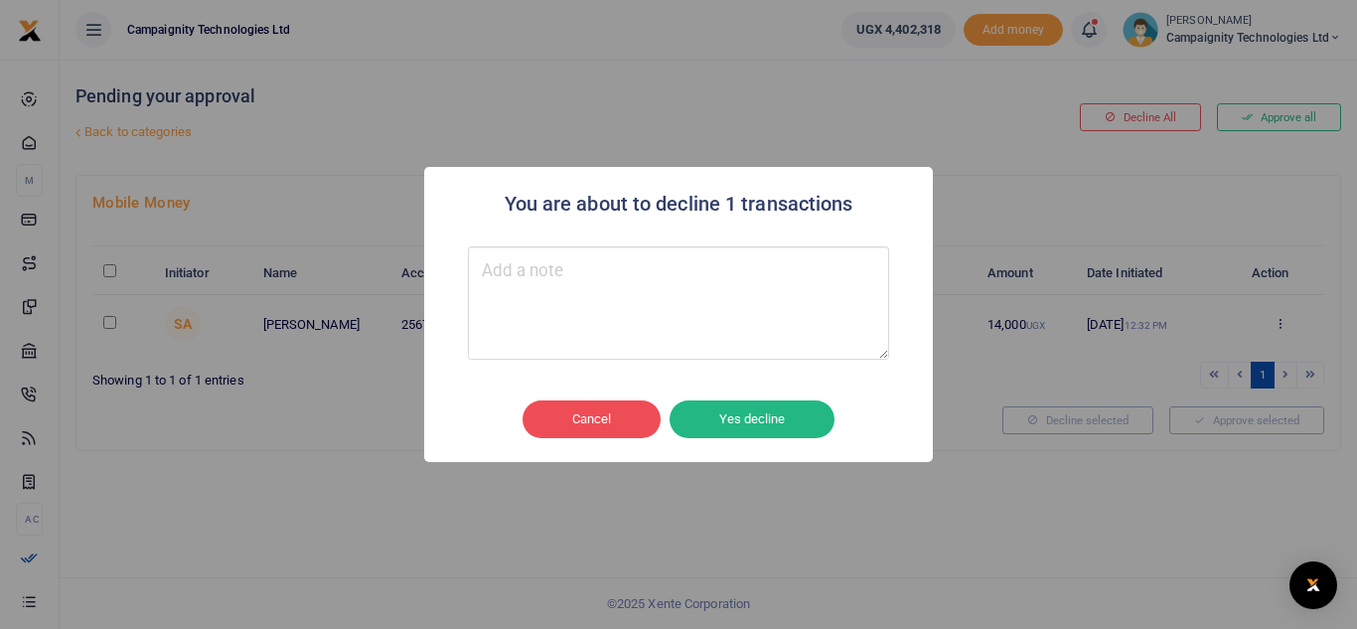
click at [805, 281] on textarea "Type your message here" at bounding box center [678, 302] width 421 height 113
type textarea "wrong discription"
click at [768, 410] on button "Yes decline" at bounding box center [752, 419] width 165 height 38
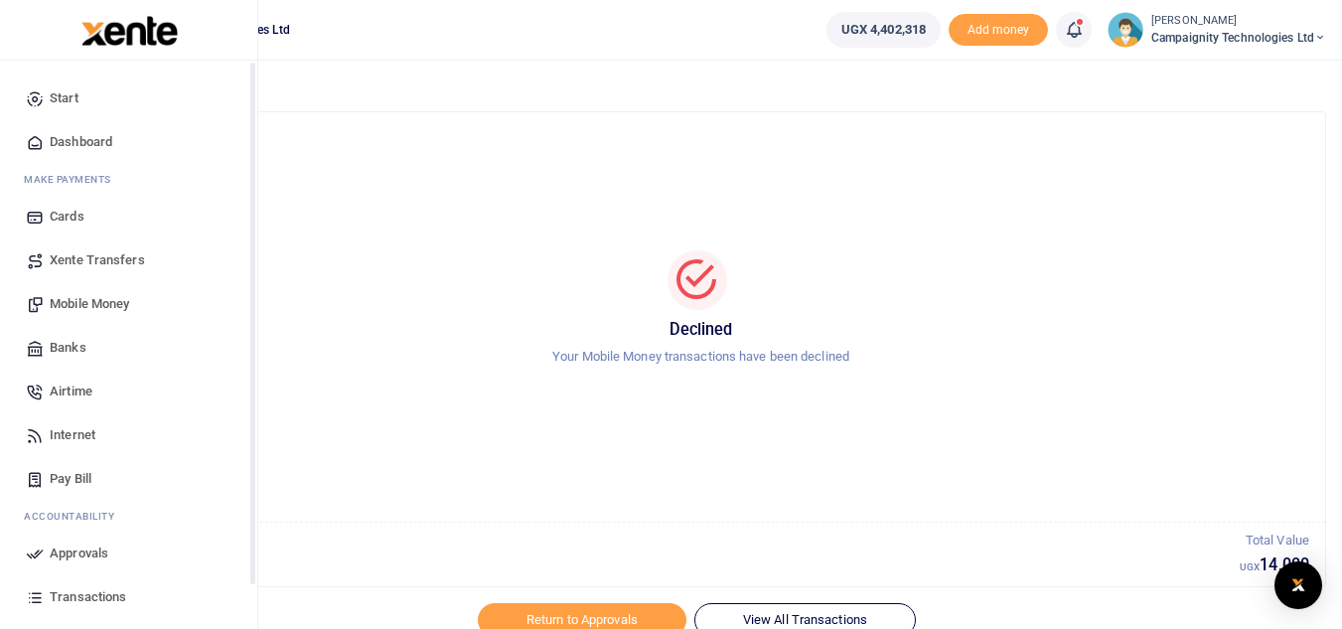
click at [92, 292] on link "Mobile Money" at bounding box center [129, 304] width 226 height 44
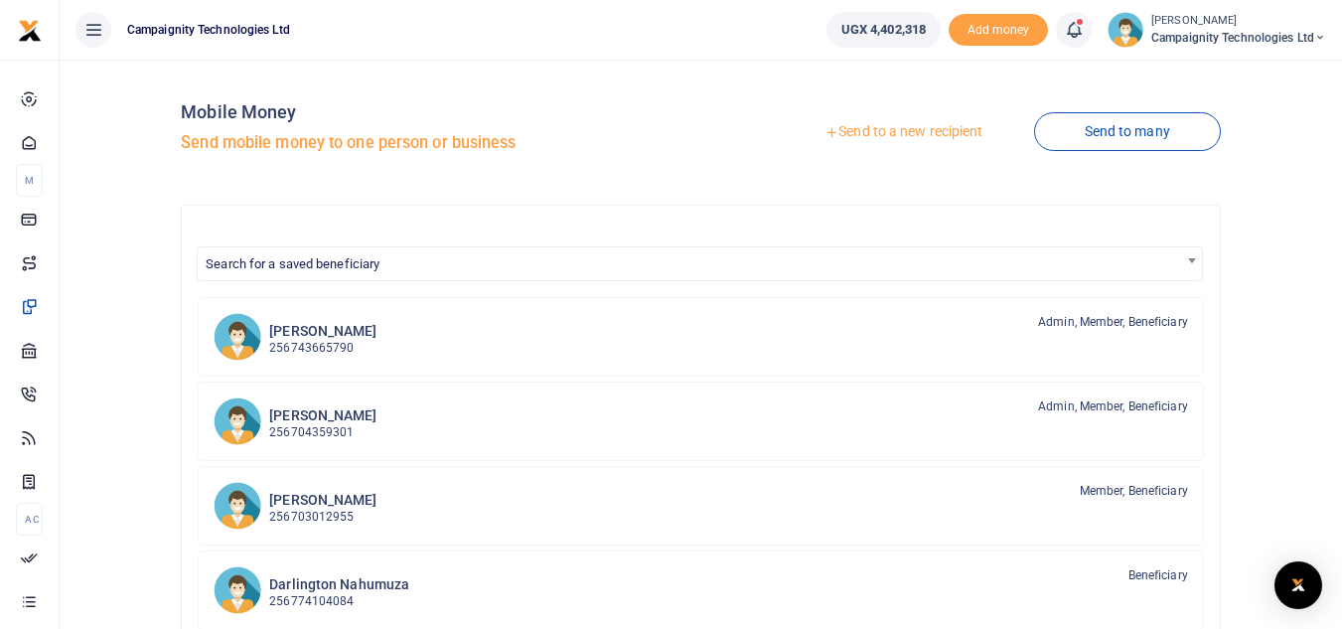
click at [913, 129] on link "Send to a new recipient" at bounding box center [903, 132] width 259 height 36
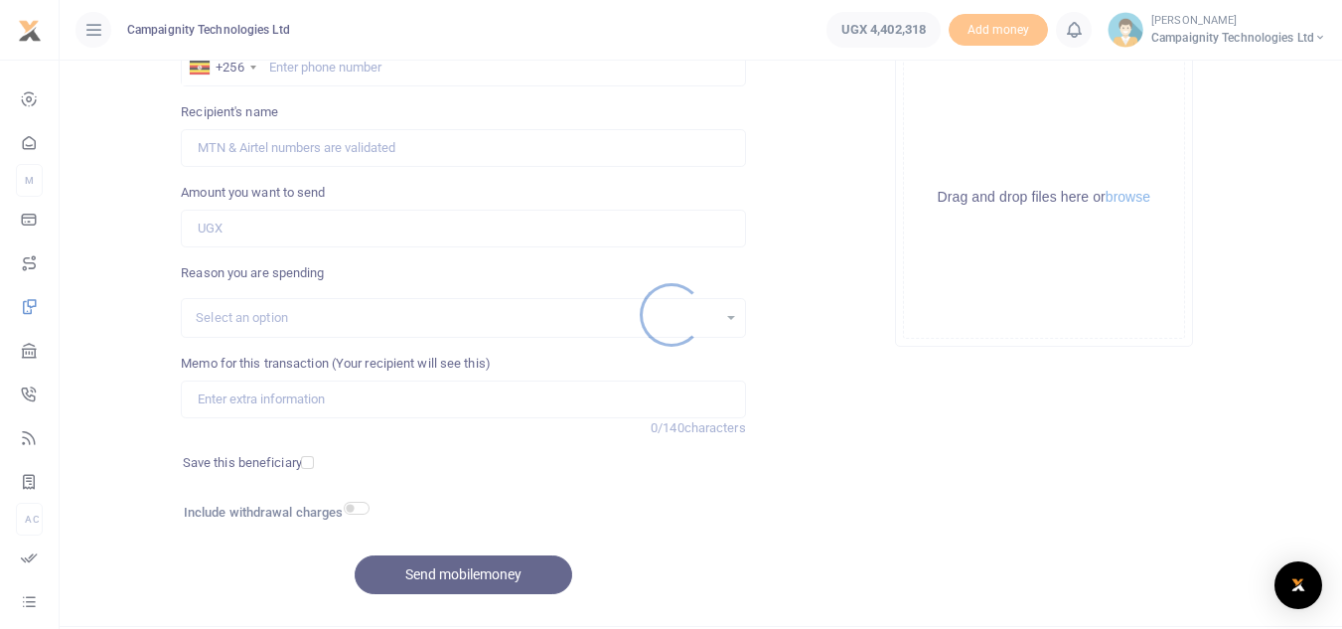
scroll to position [231, 0]
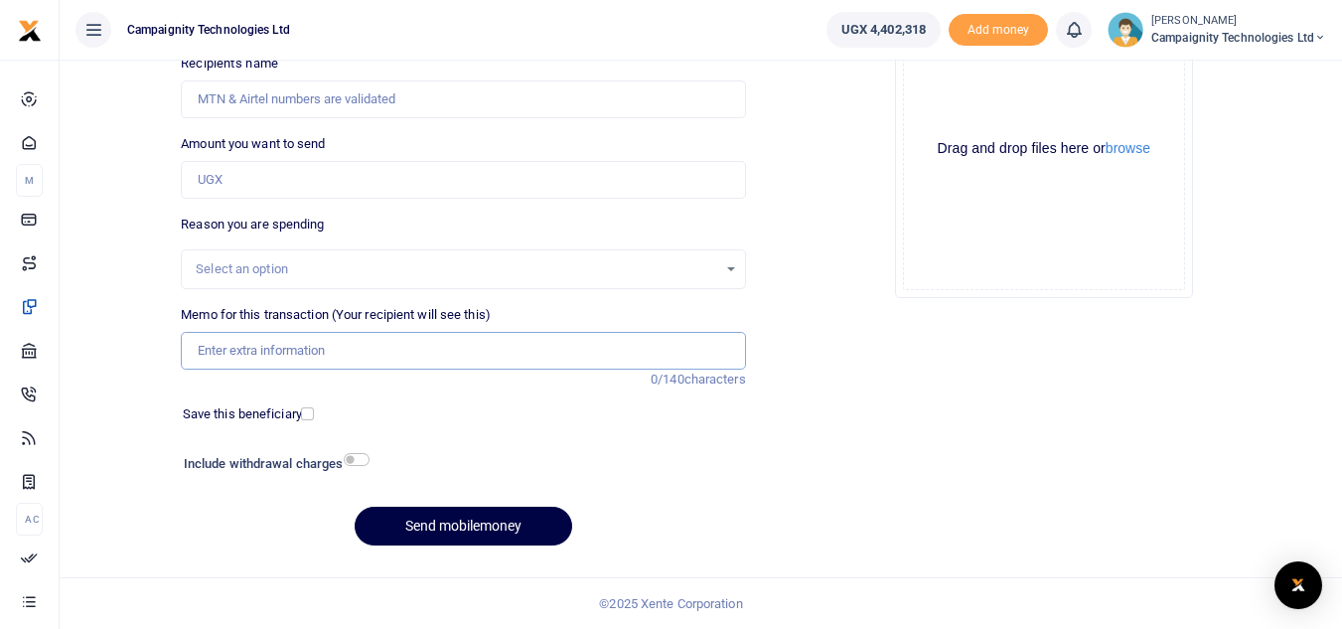
click at [420, 352] on input "Memo for this transaction (Your recipient will see this)" at bounding box center [463, 351] width 564 height 38
paste input "256752648580 Transport to Hive Colab for the startup world cup Neexa pitch"
drag, startPoint x: 300, startPoint y: 352, endPoint x: 284, endPoint y: 353, distance: 15.9
click at [284, 353] on input "256752648580 Transport to Hive Colab for the startup world cup Neexa pitch" at bounding box center [463, 351] width 564 height 38
drag, startPoint x: 284, startPoint y: 353, endPoint x: 196, endPoint y: 344, distance: 88.9
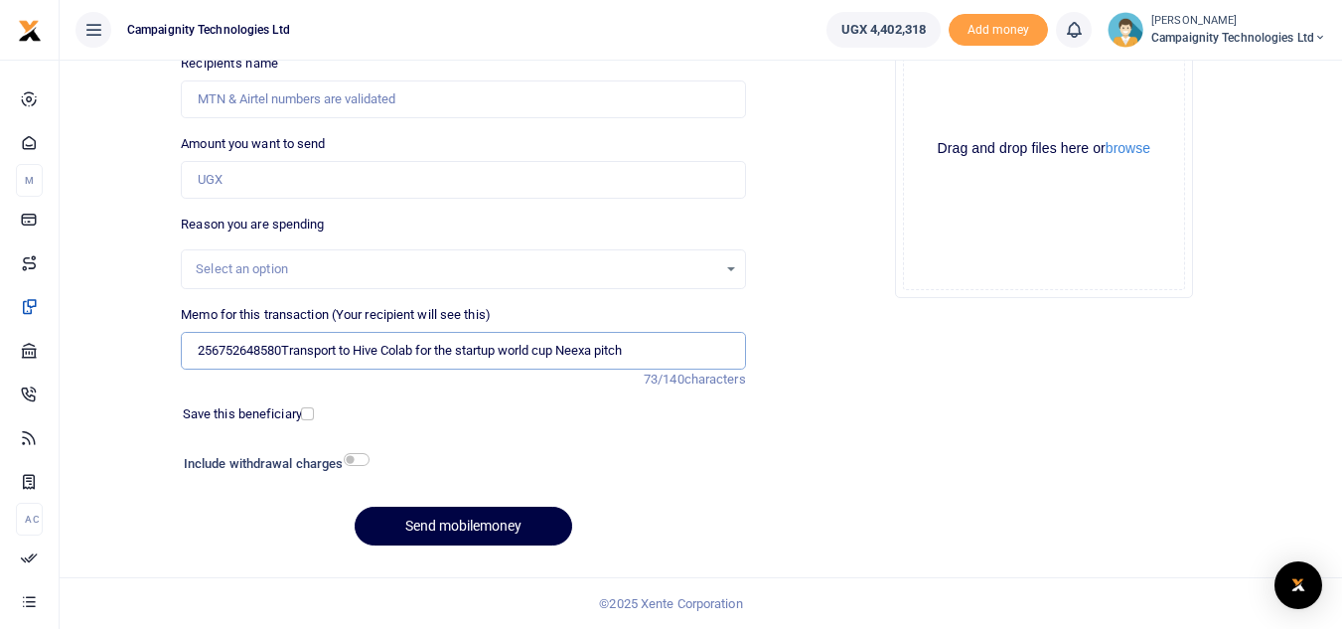
click at [196, 344] on input "256752648580Transport to Hive Colab for the startup world cup Neexa pitch" at bounding box center [463, 351] width 564 height 38
click at [580, 354] on input "Transport to Hive Colab for the startup world cup Neexa pitch" at bounding box center [463, 351] width 564 height 38
click at [254, 358] on input "Transport to Hive Colab for the startup world cup Neexa pitch" at bounding box center [463, 351] width 564 height 38
click at [680, 362] on input "Transport refund to Ronnie to Hive Colab for the startup world cup Neexa pitch" at bounding box center [463, 351] width 564 height 38
paste input "256752648580"
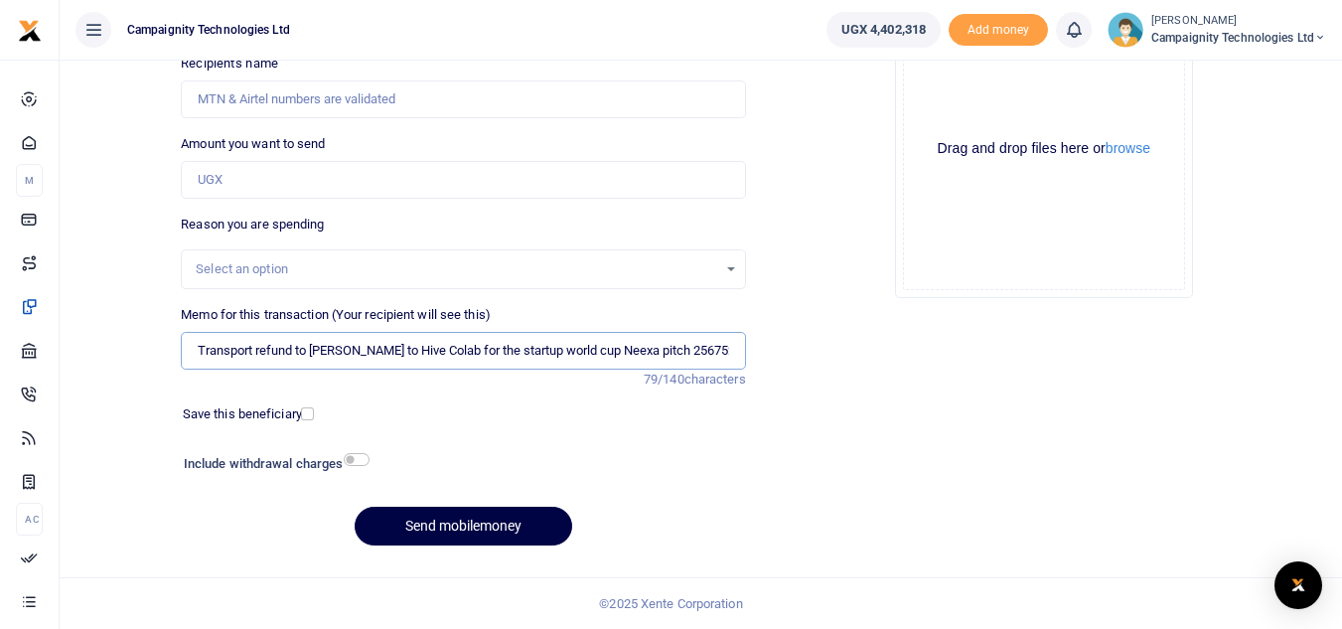
scroll to position [0, 8]
click at [664, 356] on input "Transport refund to Ronnie to Hive Colab for the startup world cup Neexa pitch …" at bounding box center [463, 351] width 564 height 38
drag, startPoint x: 652, startPoint y: 350, endPoint x: 719, endPoint y: 350, distance: 67.6
click at [719, 350] on input "Transport refund to Ronnie to Hive Colab for the startup world cup Neexa pitch …" at bounding box center [463, 351] width 564 height 38
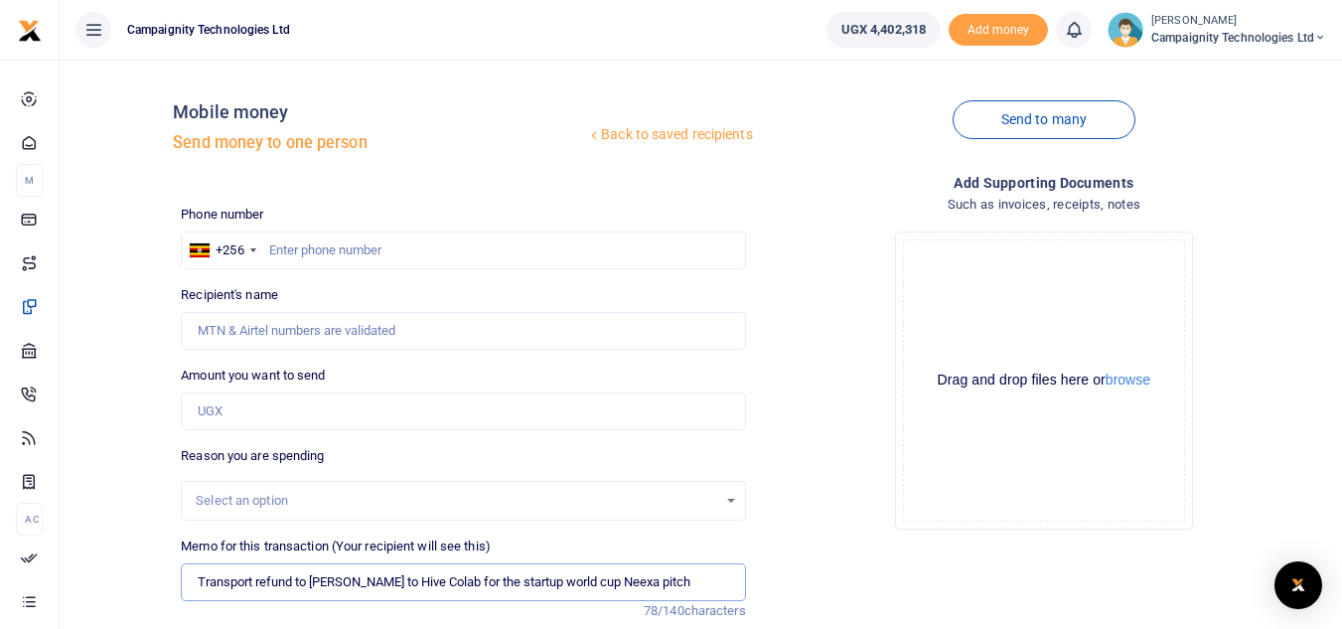
type input "Transport refund to Ronnie to Hive Colab for the startup world cup Neexa pitch"
click at [420, 246] on input "text" at bounding box center [463, 250] width 564 height 38
paste input "752648580"
type input "752648580"
click at [255, 421] on input "Amount you want to send" at bounding box center [463, 411] width 564 height 38
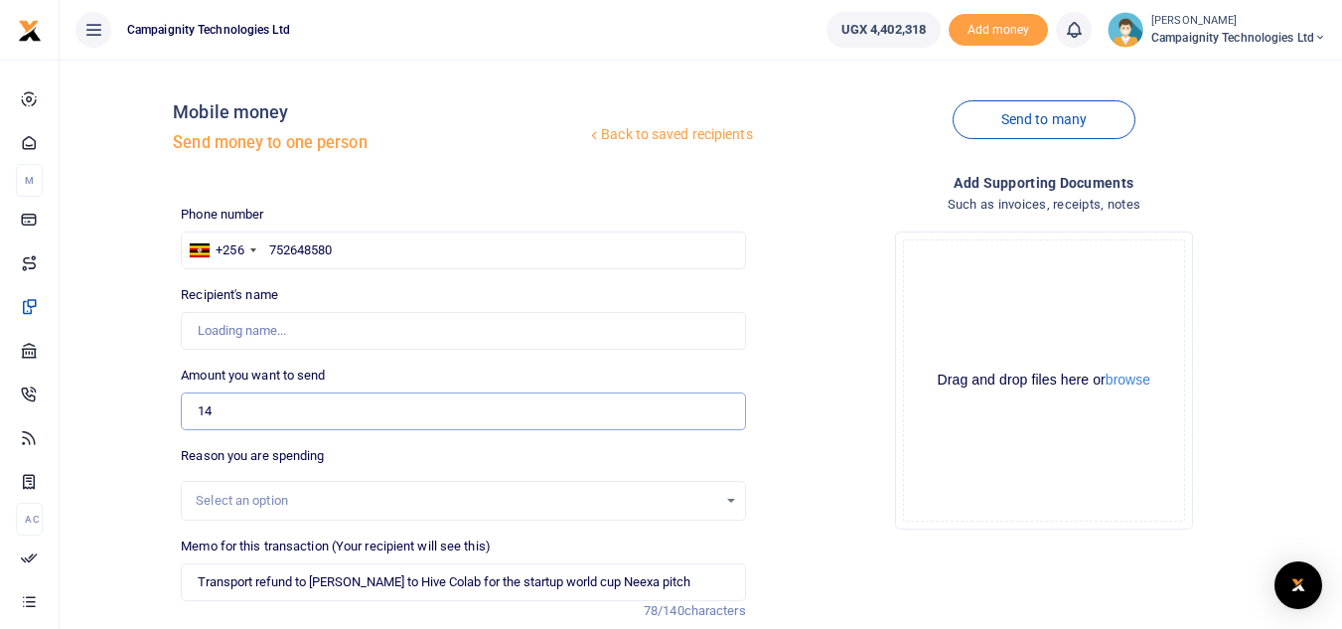
type input "140"
type input "Bachwa Samuels"
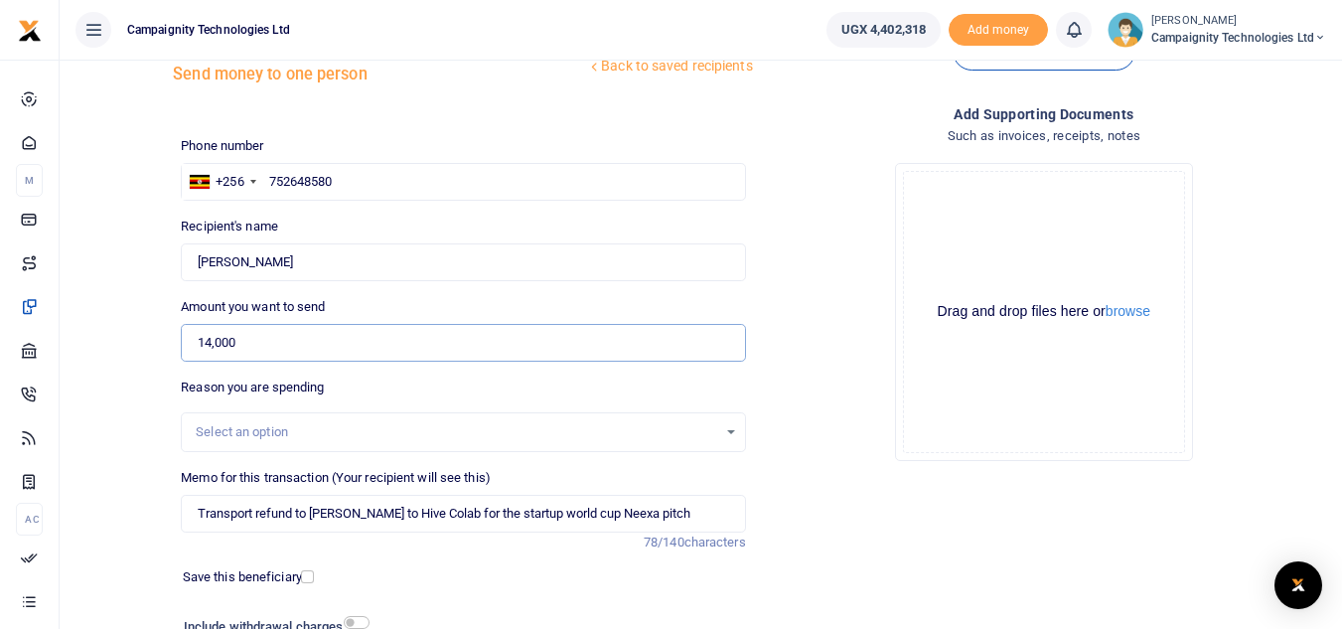
scroll to position [231, 0]
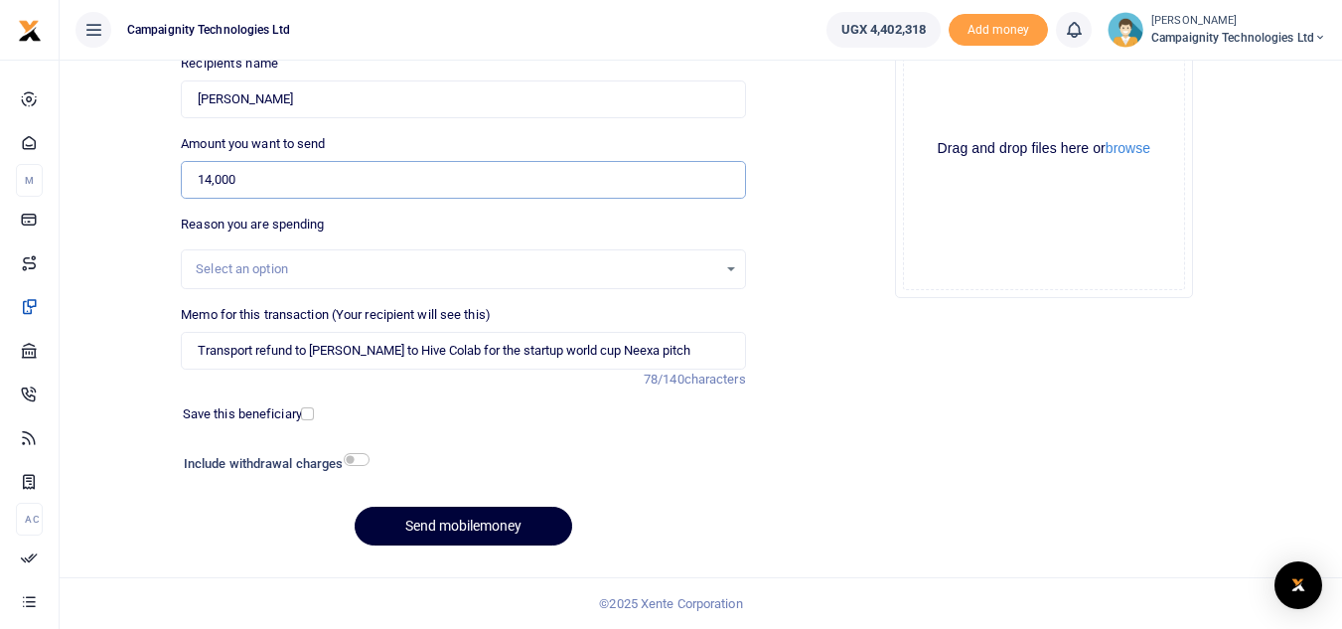
type input "14,000"
click at [471, 532] on button "Send mobilemoney" at bounding box center [464, 526] width 218 height 39
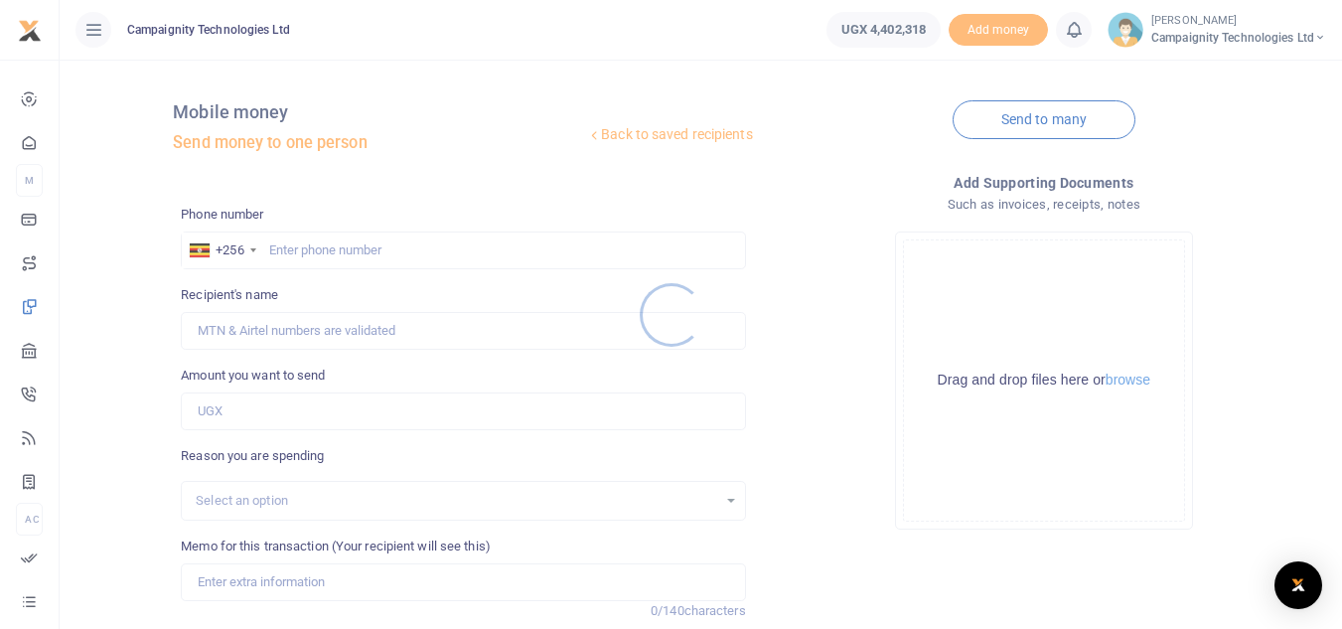
scroll to position [231, 0]
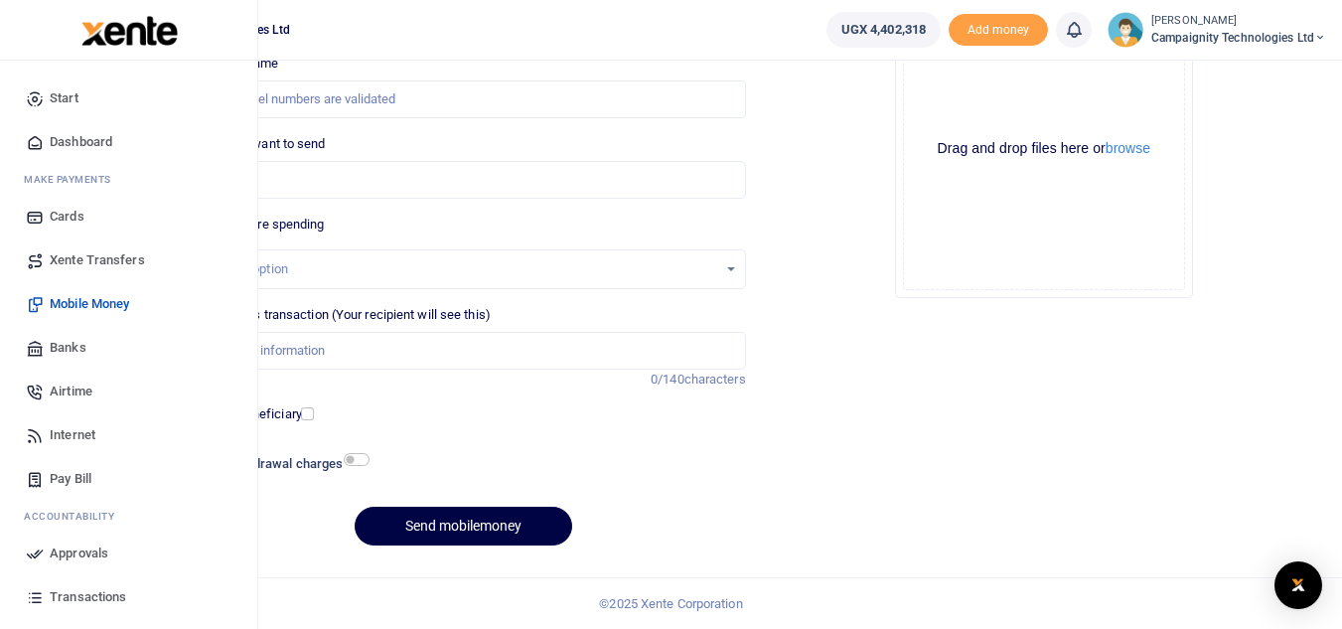
click at [67, 561] on span "Approvals" at bounding box center [79, 553] width 59 height 20
click at [62, 552] on span "Approvals" at bounding box center [79, 553] width 59 height 20
click at [68, 555] on span "Approvals" at bounding box center [79, 553] width 59 height 20
click at [85, 550] on span "Approvals" at bounding box center [79, 553] width 59 height 20
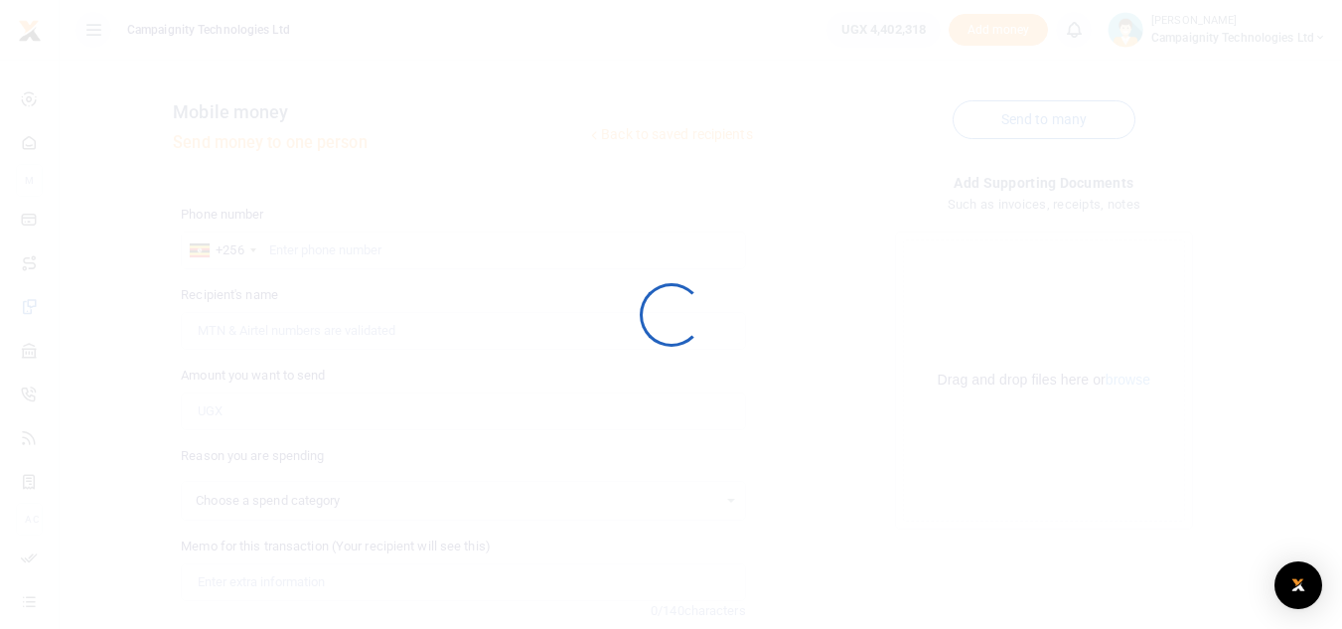
select select
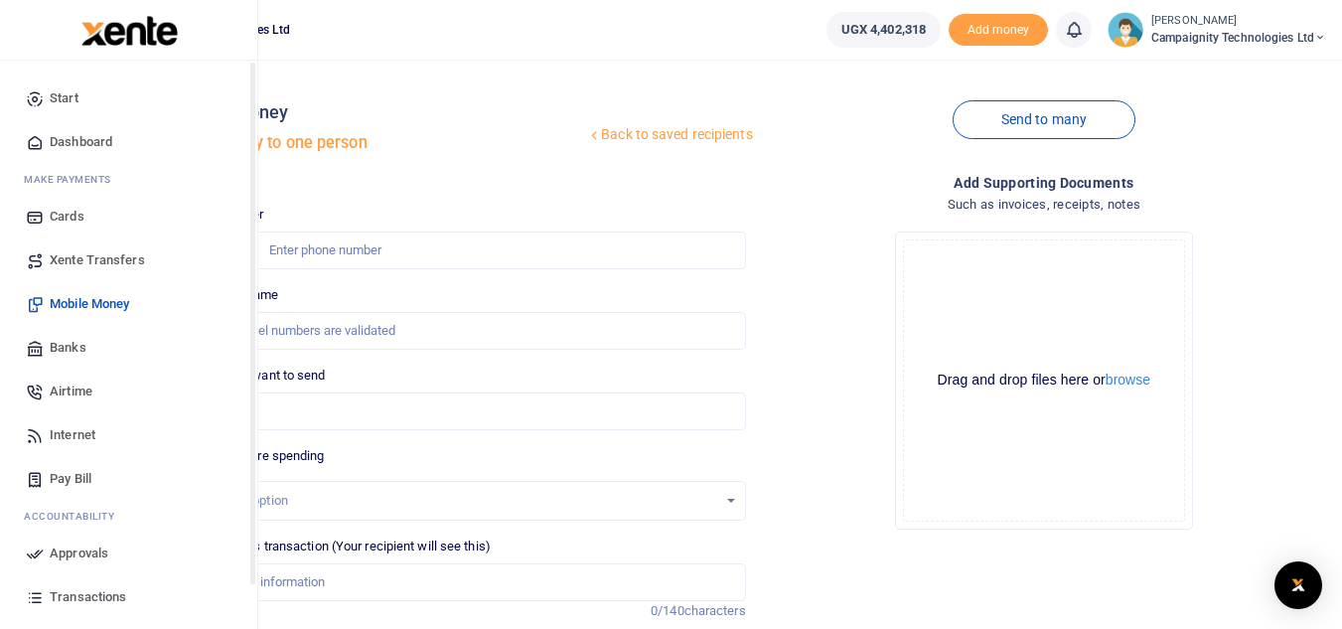
click at [70, 557] on span "Approvals" at bounding box center [79, 553] width 59 height 20
click at [55, 542] on link "Approvals" at bounding box center [129, 554] width 226 height 44
click at [93, 597] on span "Transactions" at bounding box center [88, 597] width 77 height 20
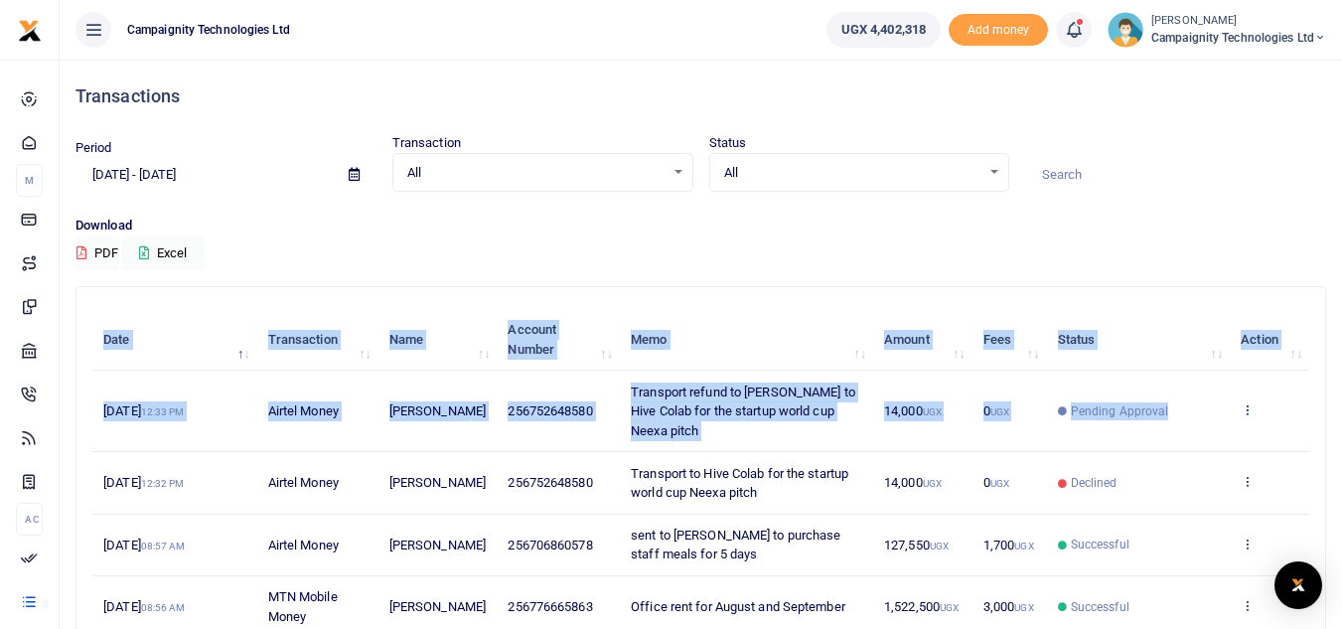
drag, startPoint x: 910, startPoint y: 246, endPoint x: 1250, endPoint y: 401, distance: 373.5
click at [1250, 401] on div "Transactions Period 08/03/2025 - 09/01/2025 Transaction All Select an option...…" at bounding box center [701, 531] width 1267 height 942
click at [1250, 402] on icon at bounding box center [1247, 409] width 13 height 14
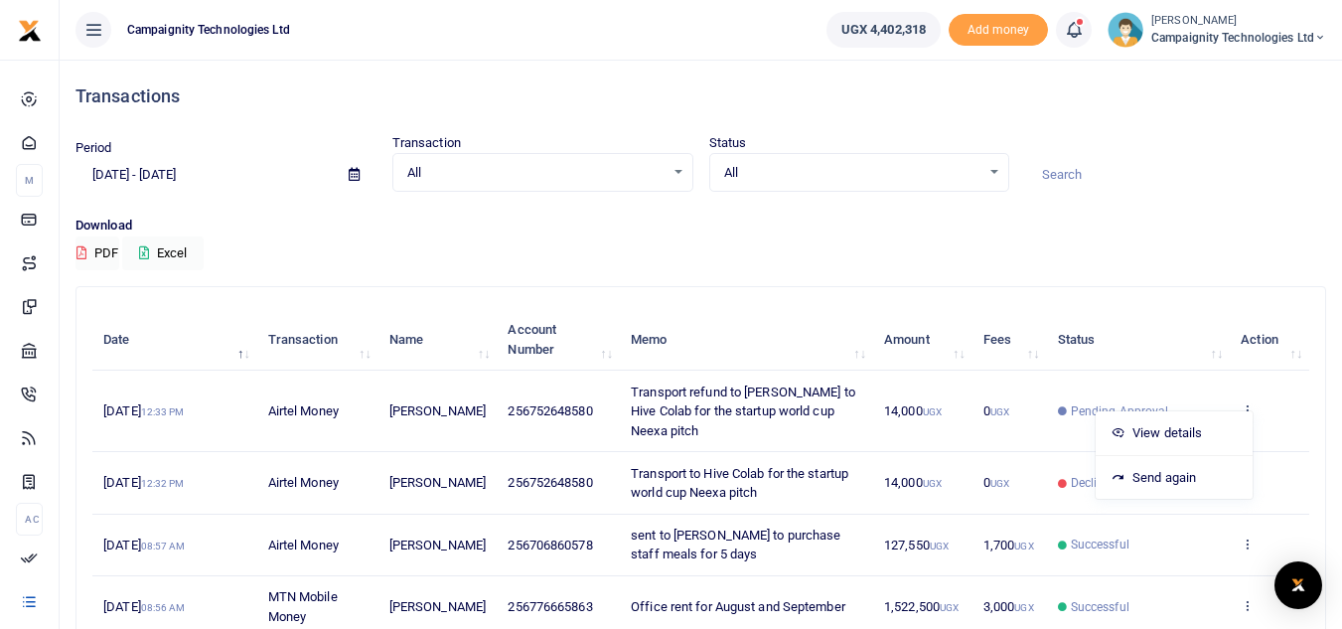
click at [1174, 236] on div "Download PDF Excel" at bounding box center [701, 243] width 1251 height 55
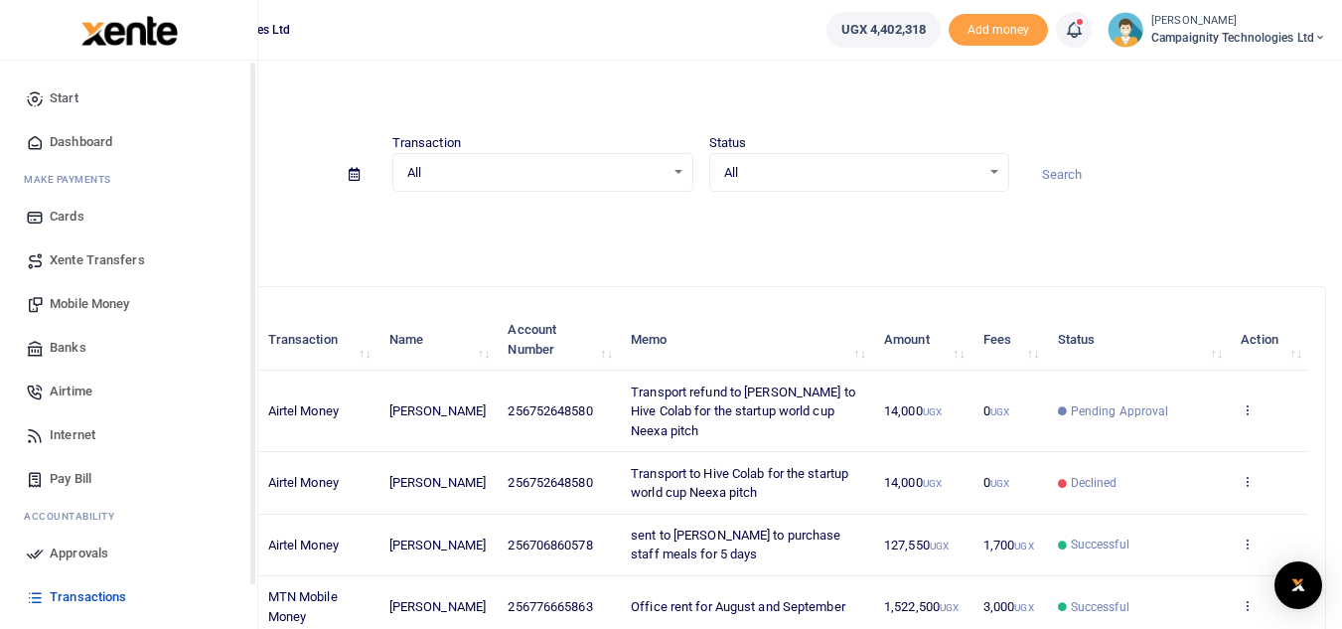
click at [75, 555] on span "Approvals" at bounding box center [79, 553] width 59 height 20
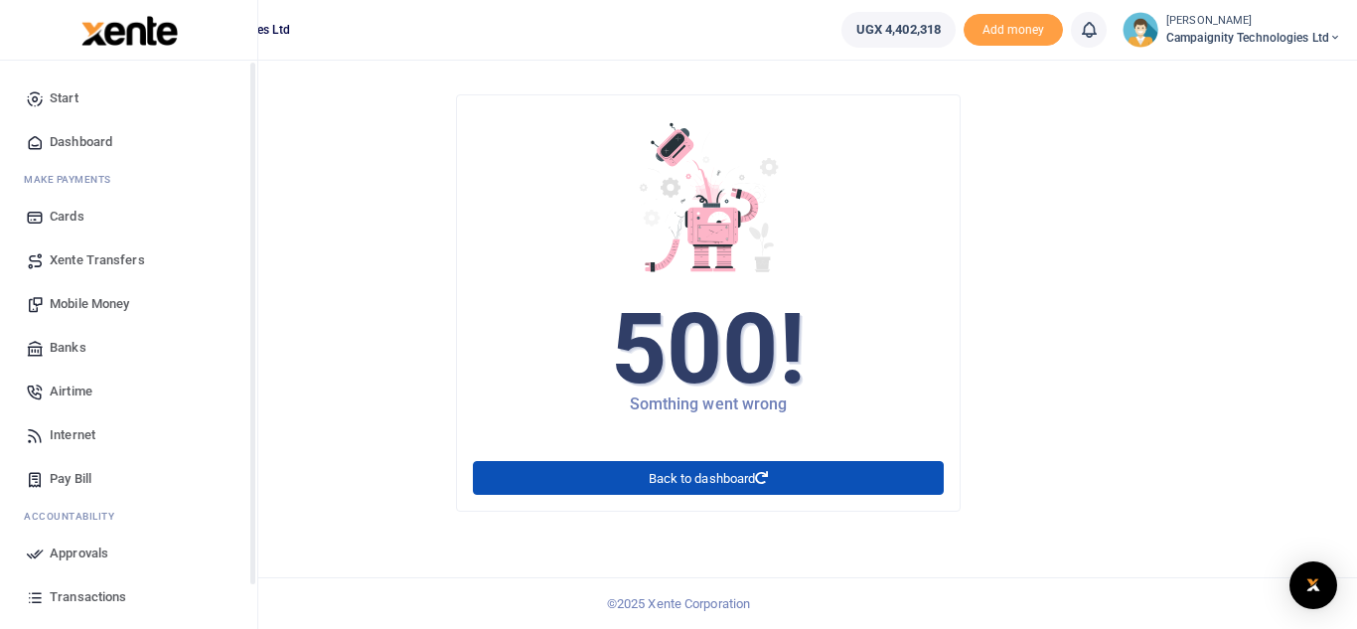
click at [25, 558] on link "Approvals" at bounding box center [129, 554] width 226 height 44
click at [71, 552] on span "Approvals" at bounding box center [79, 553] width 59 height 20
